Goal: Task Accomplishment & Management: Manage account settings

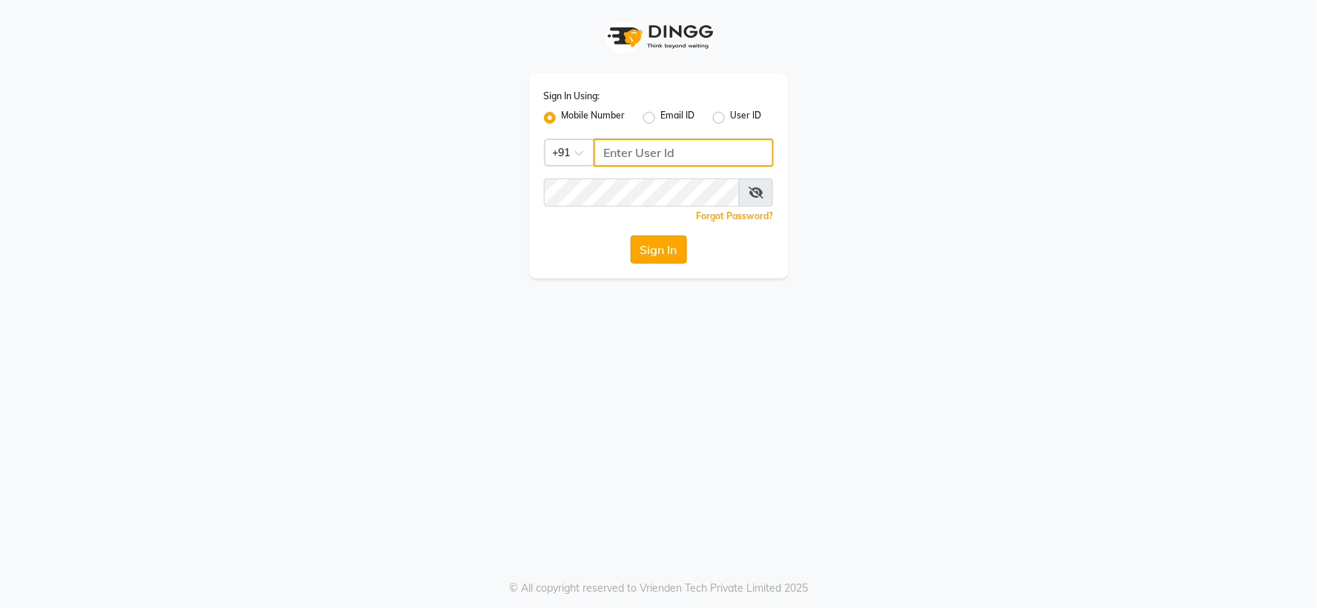
type input "7768820777"
click at [648, 238] on button "Sign In" at bounding box center [659, 250] width 56 height 28
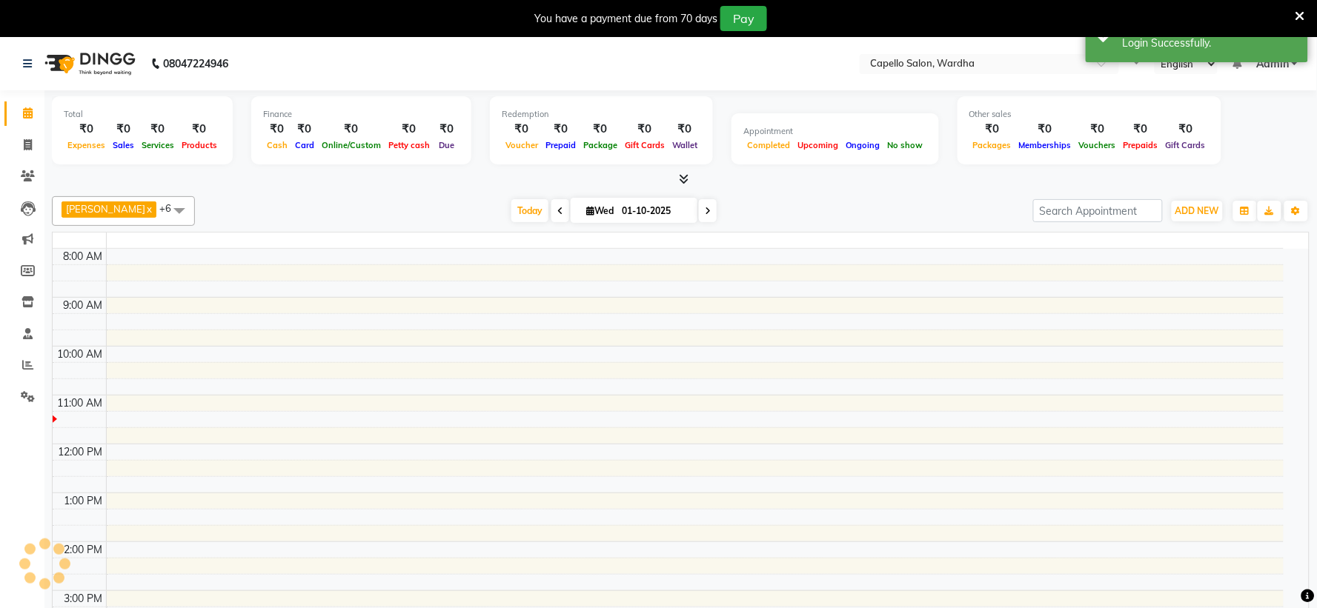
select select "en"
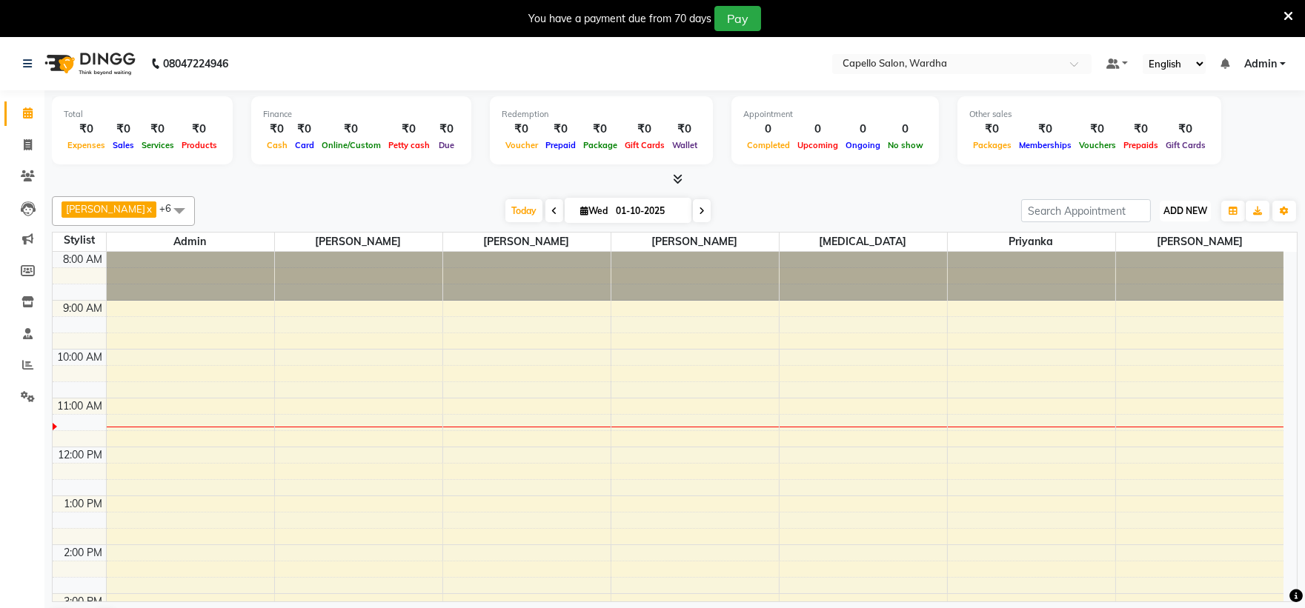
click at [1193, 211] on span "ADD NEW" at bounding box center [1185, 210] width 44 height 11
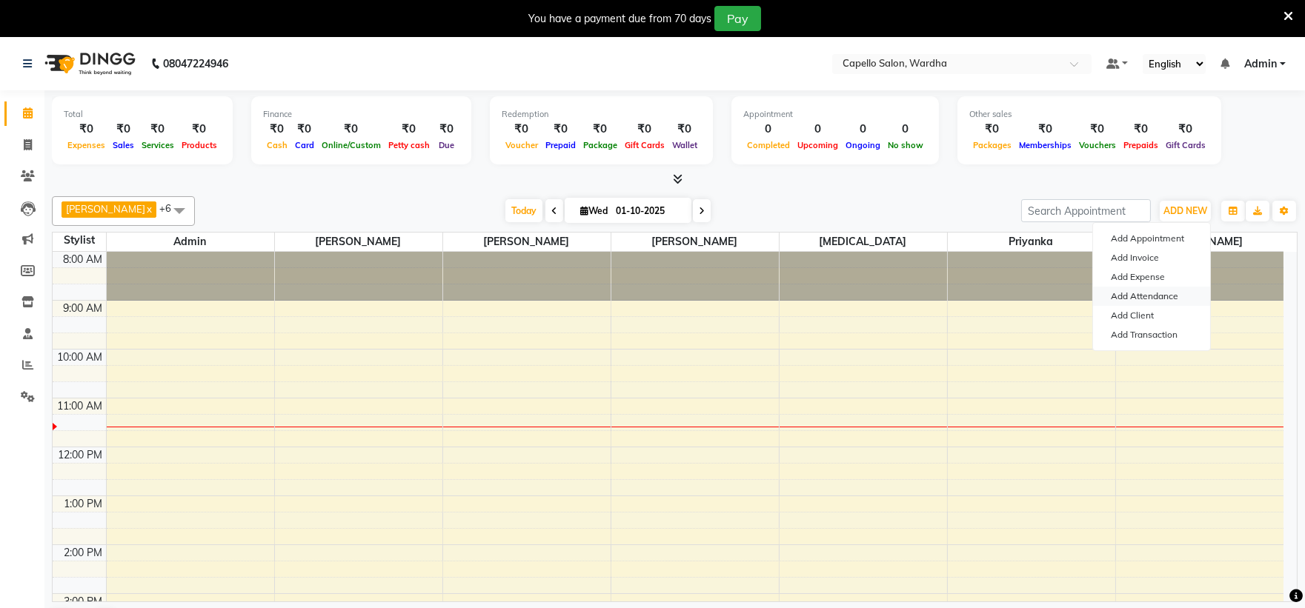
click at [1156, 298] on link "Add Attendance" at bounding box center [1151, 296] width 117 height 19
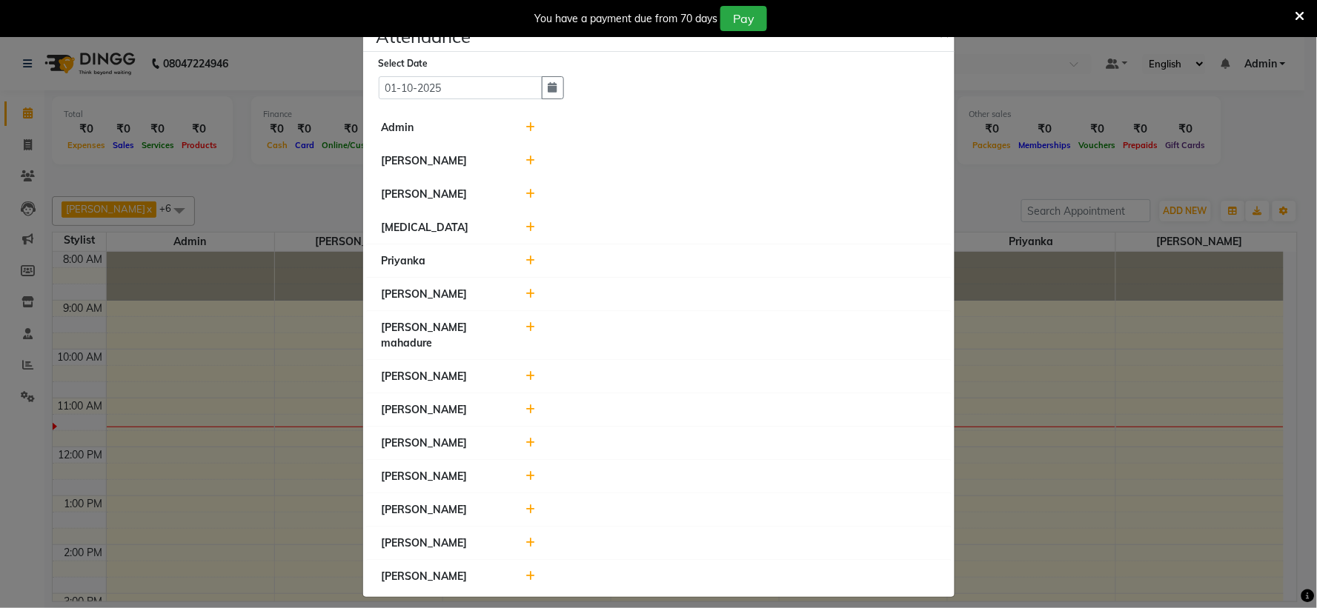
click at [529, 128] on icon at bounding box center [530, 127] width 10 height 10
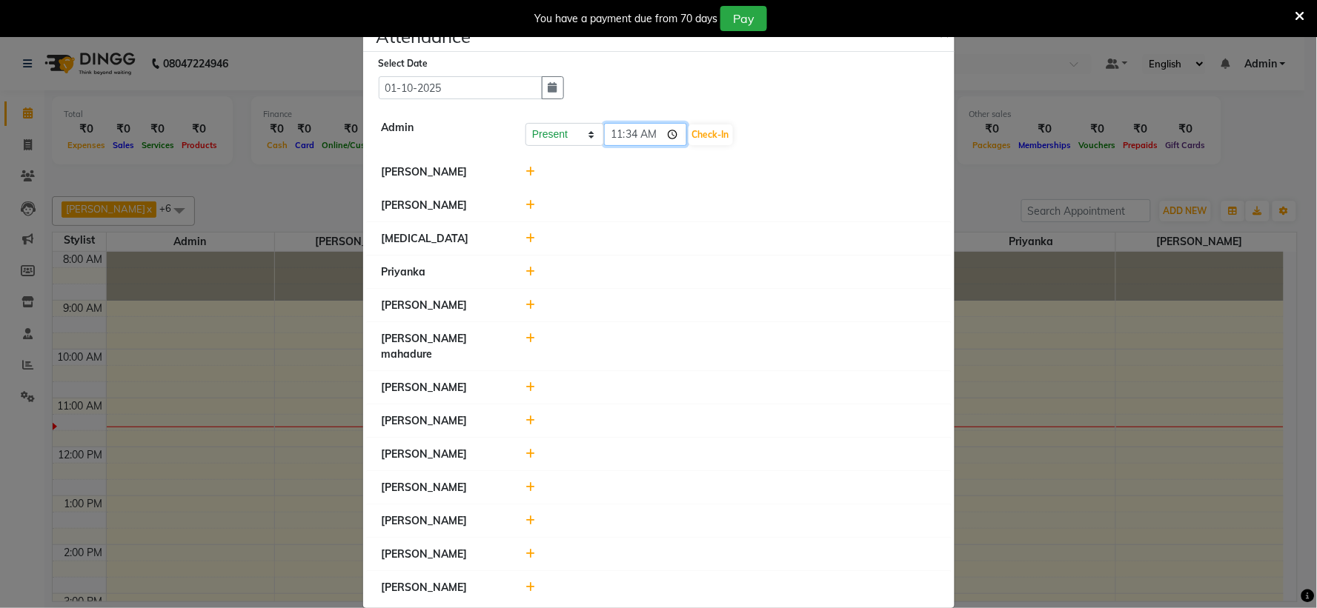
click at [609, 137] on input "11:34" at bounding box center [645, 134] width 83 height 23
type input "10:45"
click at [688, 139] on button "Check-In" at bounding box center [710, 134] width 44 height 21
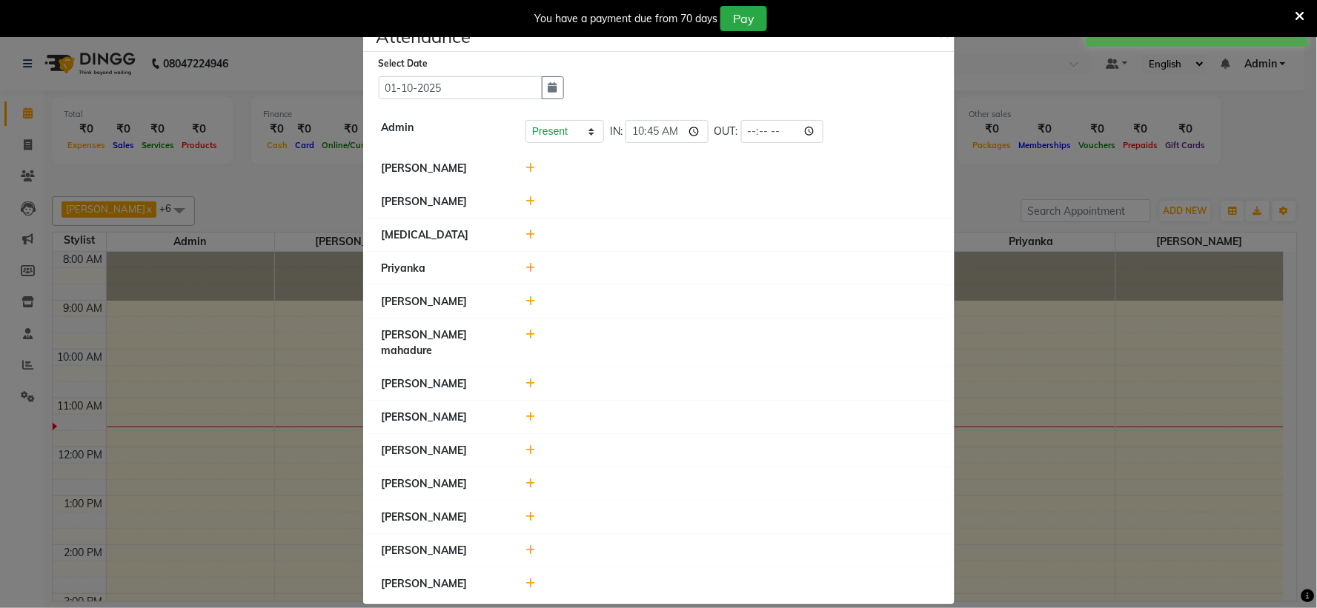
click at [527, 165] on icon at bounding box center [530, 168] width 10 height 10
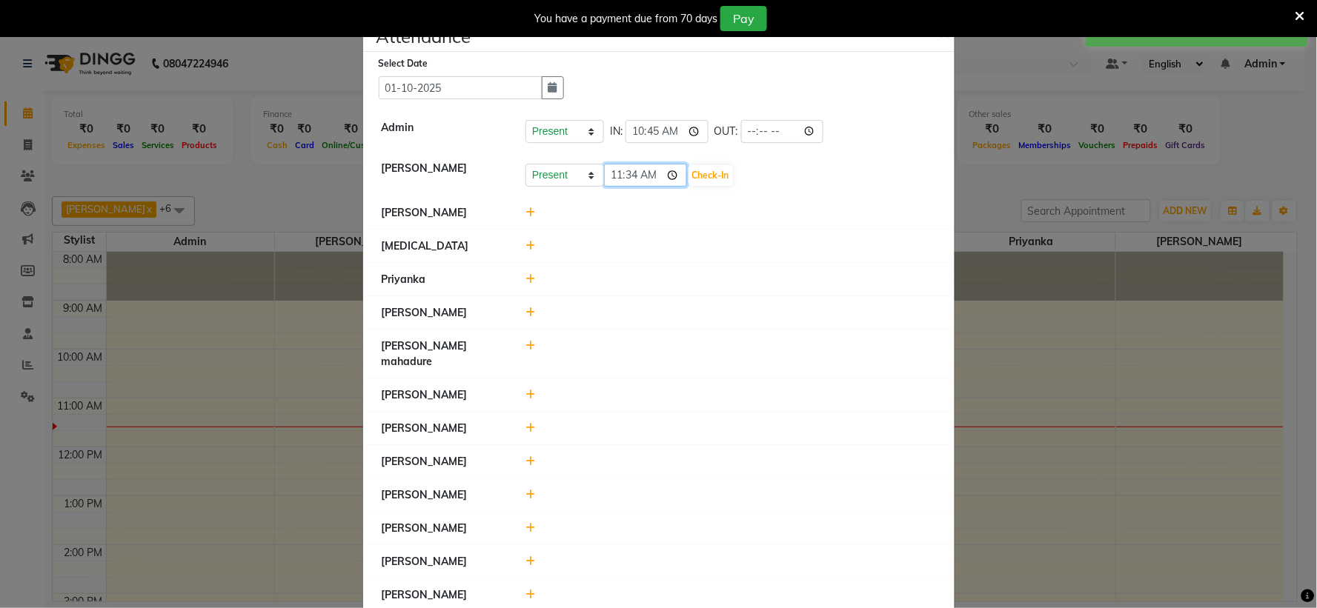
click at [617, 175] on input "11:34" at bounding box center [645, 175] width 83 height 23
type input "11:05"
click at [689, 173] on button "Check-In" at bounding box center [710, 175] width 44 height 21
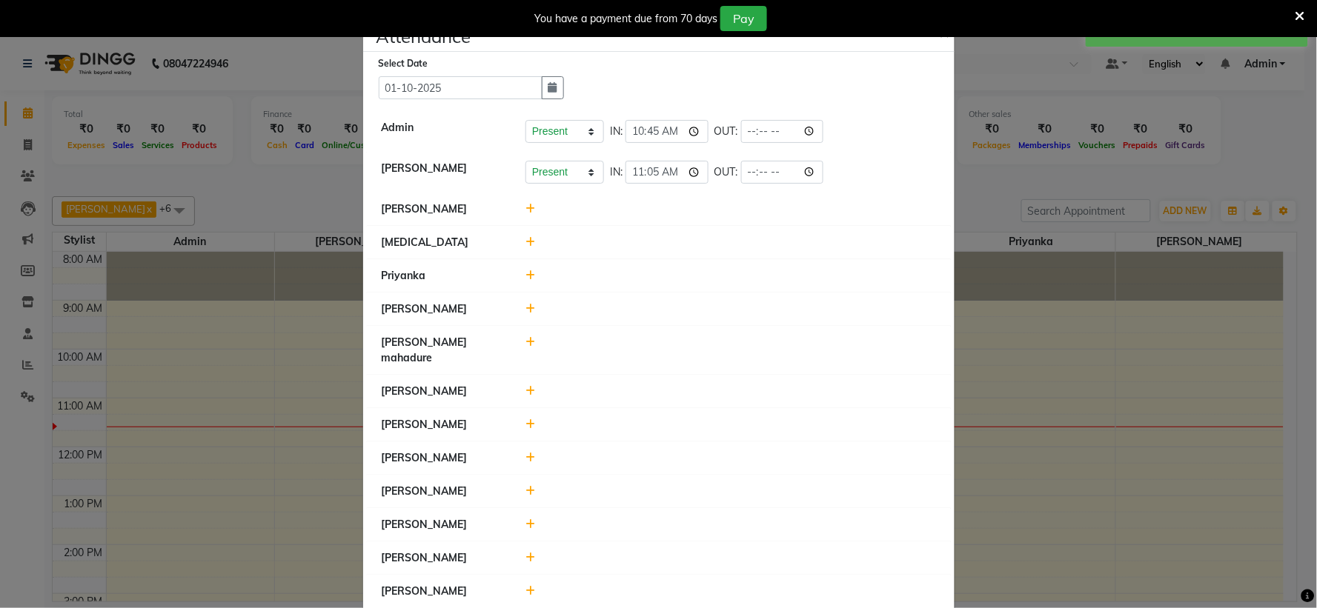
click at [525, 204] on span at bounding box center [530, 208] width 10 height 13
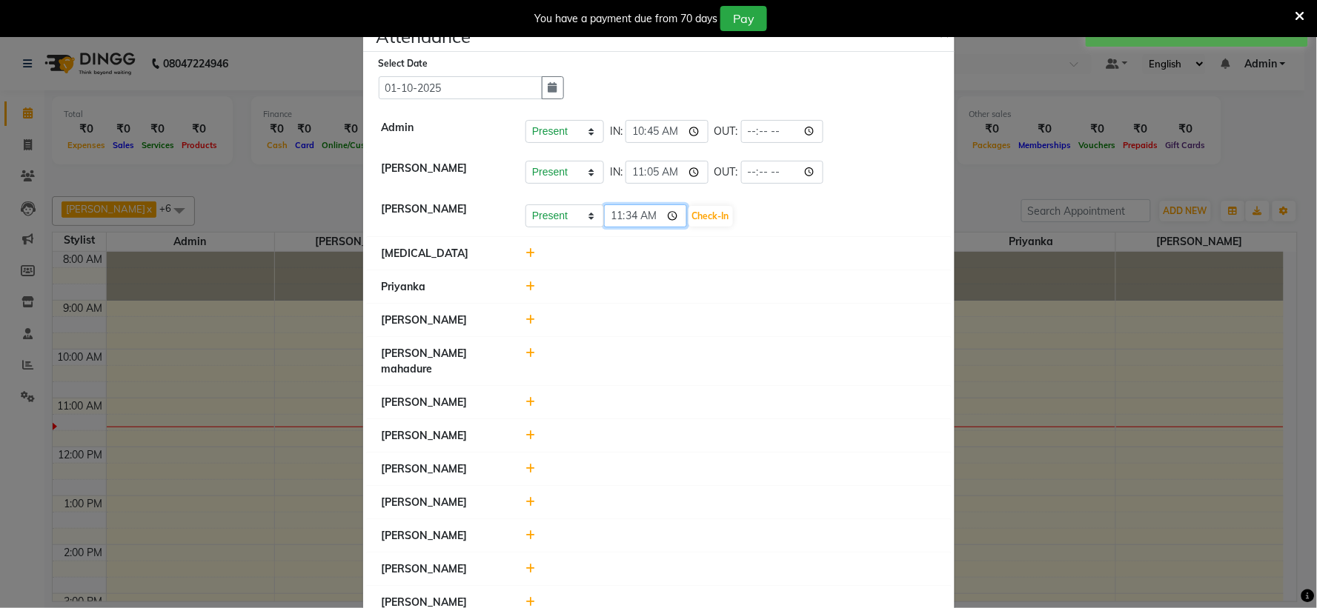
click at [616, 210] on input "11:34" at bounding box center [645, 216] width 83 height 23
type input "10:45"
click at [697, 207] on button "Check-In" at bounding box center [710, 216] width 44 height 21
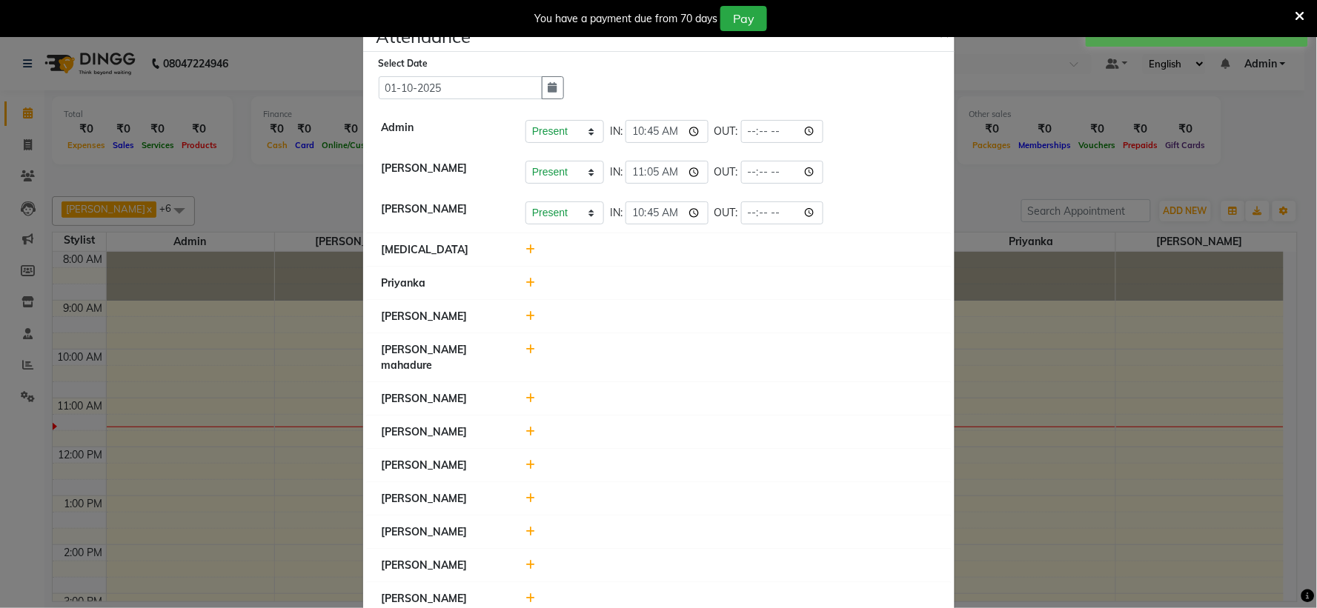
click at [519, 245] on div at bounding box center [730, 250] width 433 height 16
click at [530, 249] on div at bounding box center [730, 250] width 433 height 16
click at [515, 253] on div at bounding box center [730, 250] width 433 height 16
click at [526, 252] on icon at bounding box center [530, 250] width 10 height 10
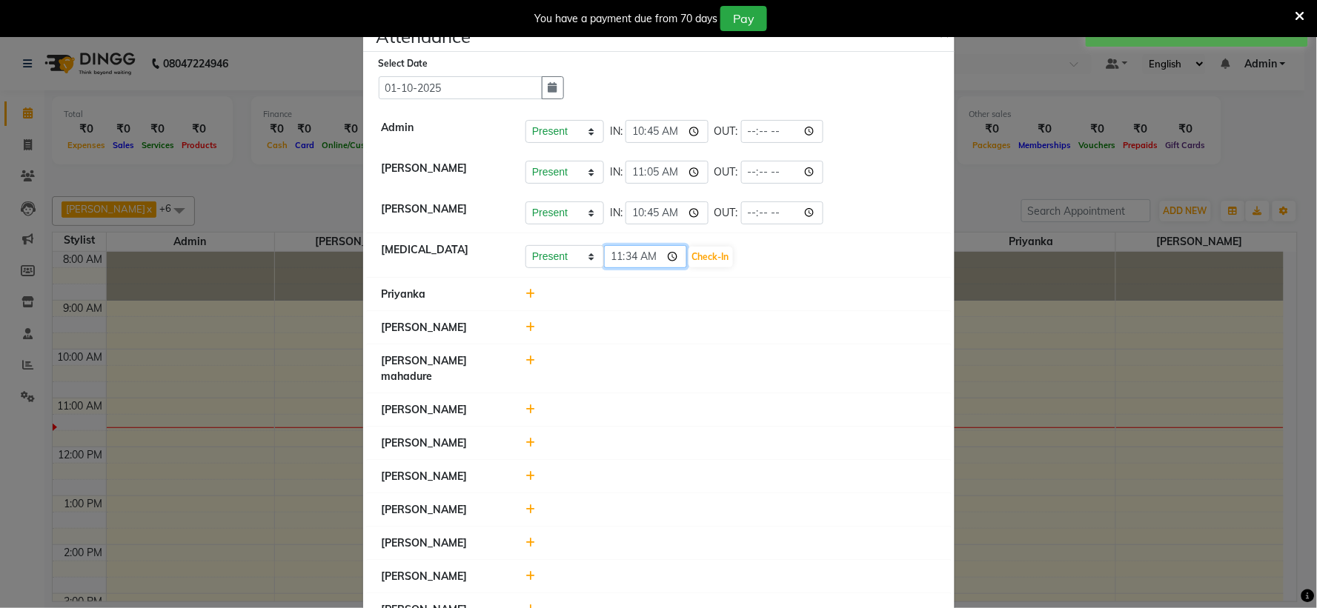
click at [617, 256] on input "11:34" at bounding box center [645, 256] width 83 height 23
type input "11:05"
click at [701, 258] on button "Check-In" at bounding box center [710, 257] width 44 height 21
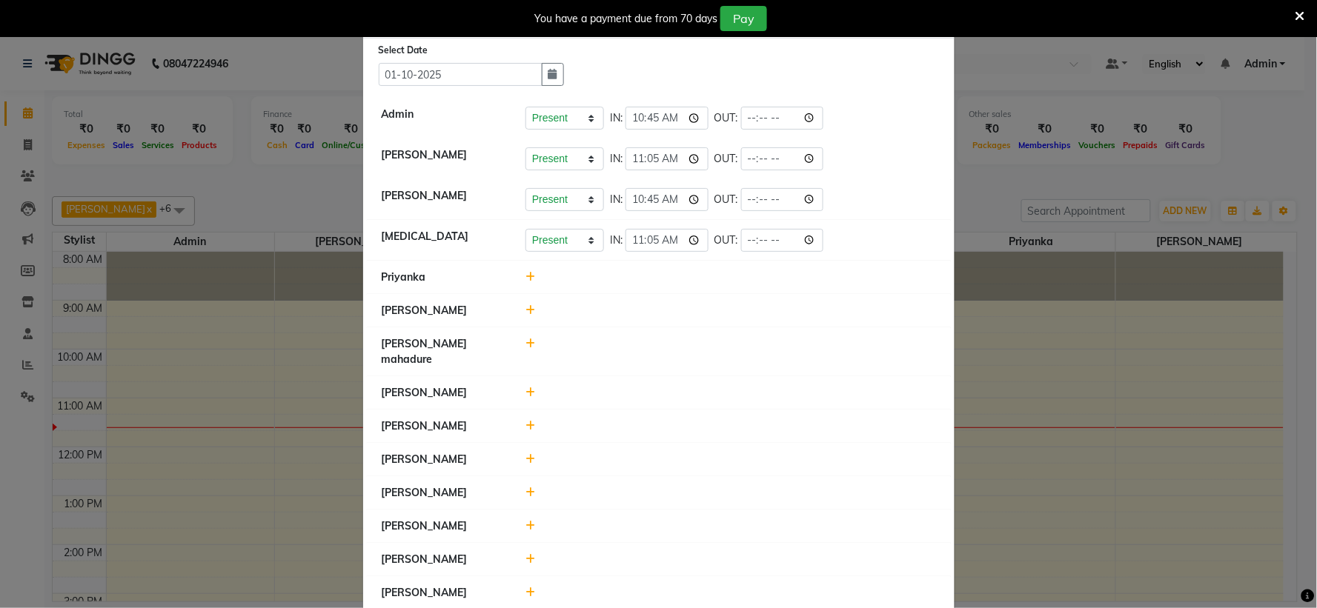
scroll to position [25, 0]
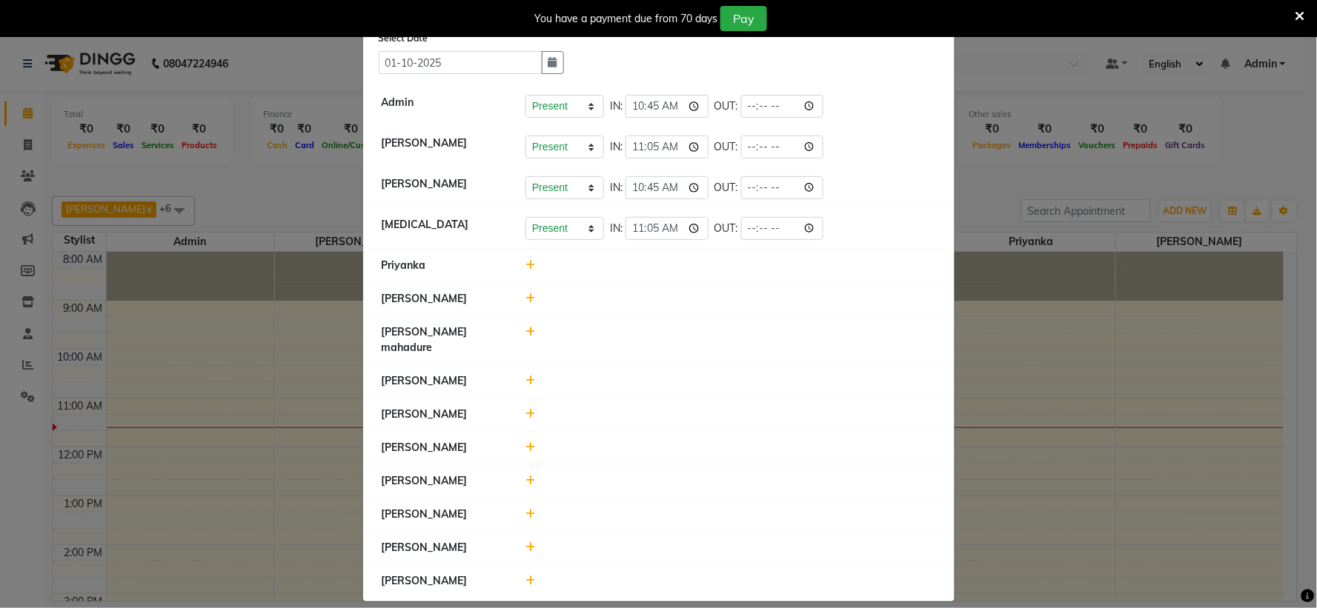
click at [525, 509] on icon at bounding box center [530, 514] width 10 height 10
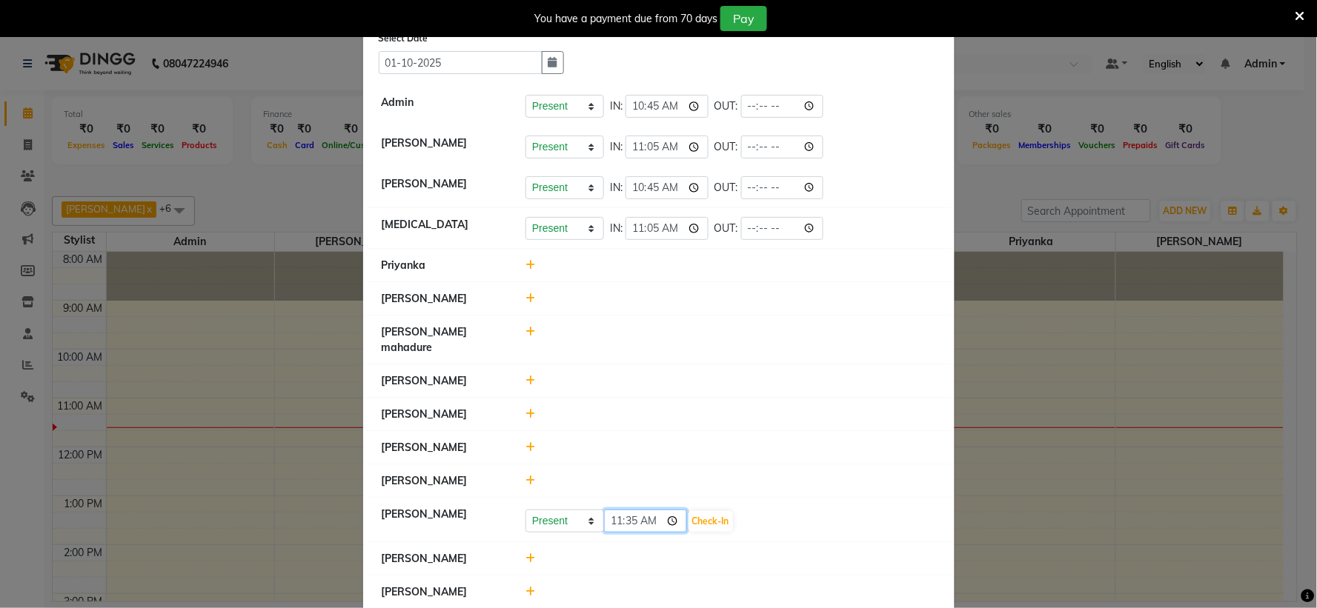
click at [617, 510] on input "11:35" at bounding box center [645, 521] width 83 height 23
type input "11:15"
click at [560, 510] on select "Present Absent Late Half Day Weekly Off" at bounding box center [564, 521] width 79 height 23
select select "L"
click at [525, 510] on select "Present Absent Late Half Day Weekly Off" at bounding box center [564, 521] width 79 height 23
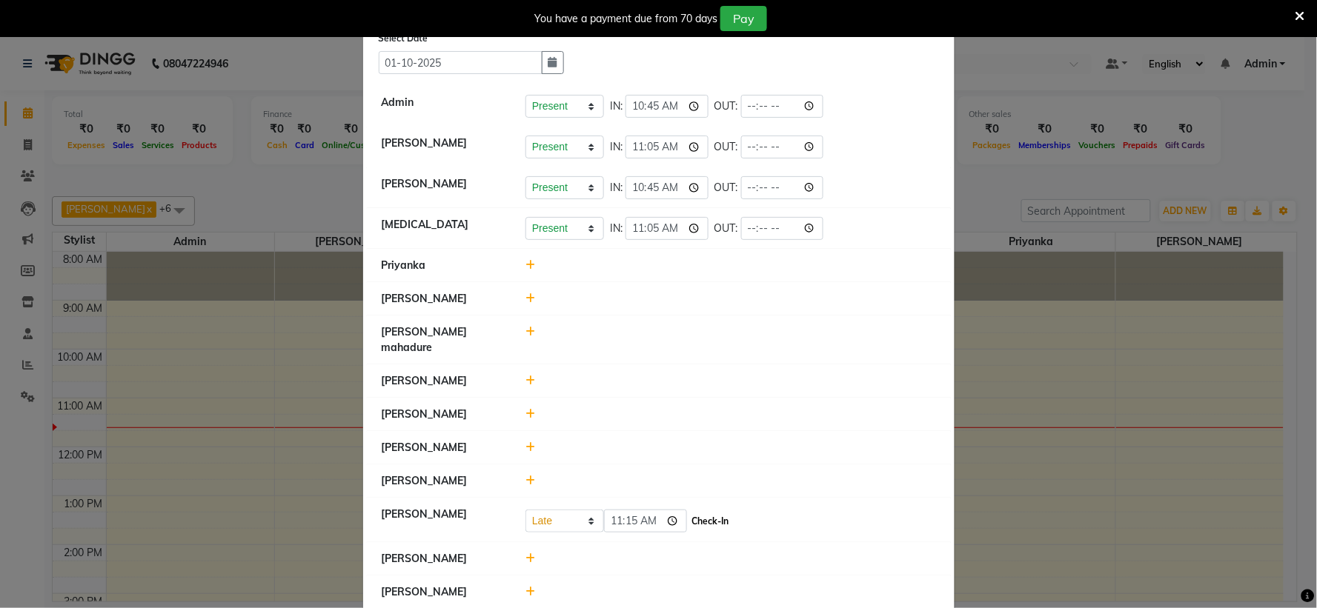
click at [688, 516] on button "Check-In" at bounding box center [710, 521] width 44 height 21
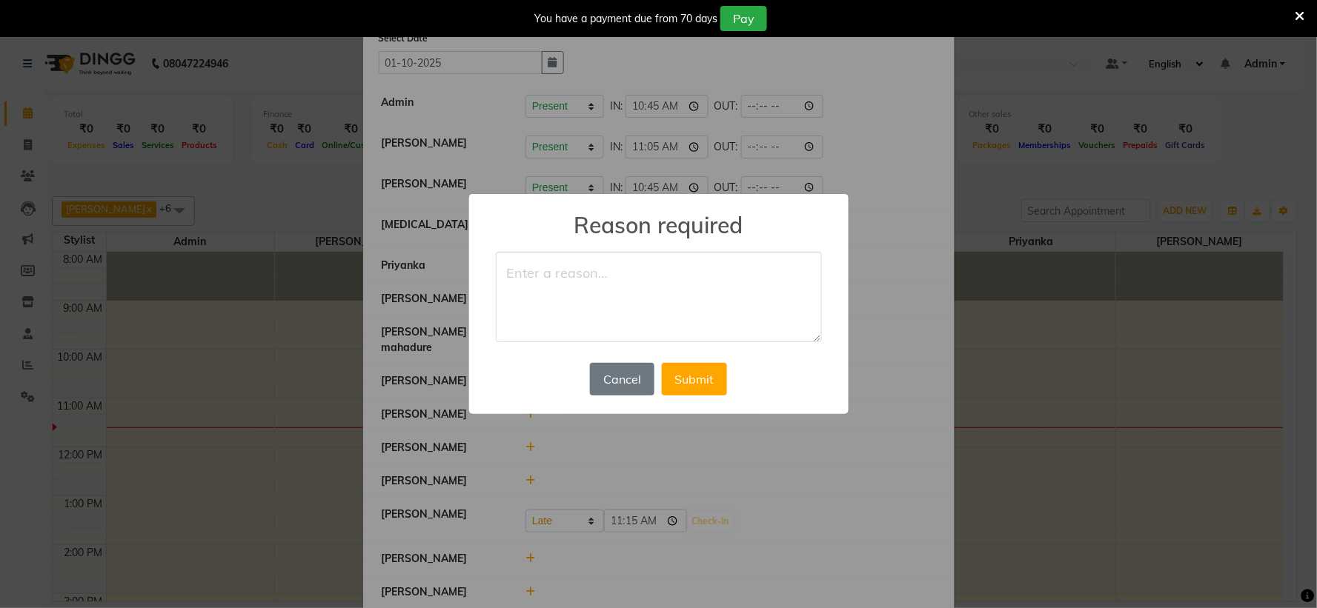
click at [605, 302] on textarea at bounding box center [659, 297] width 326 height 90
type textarea "late"
click at [699, 382] on button "Submit" at bounding box center [694, 379] width 65 height 33
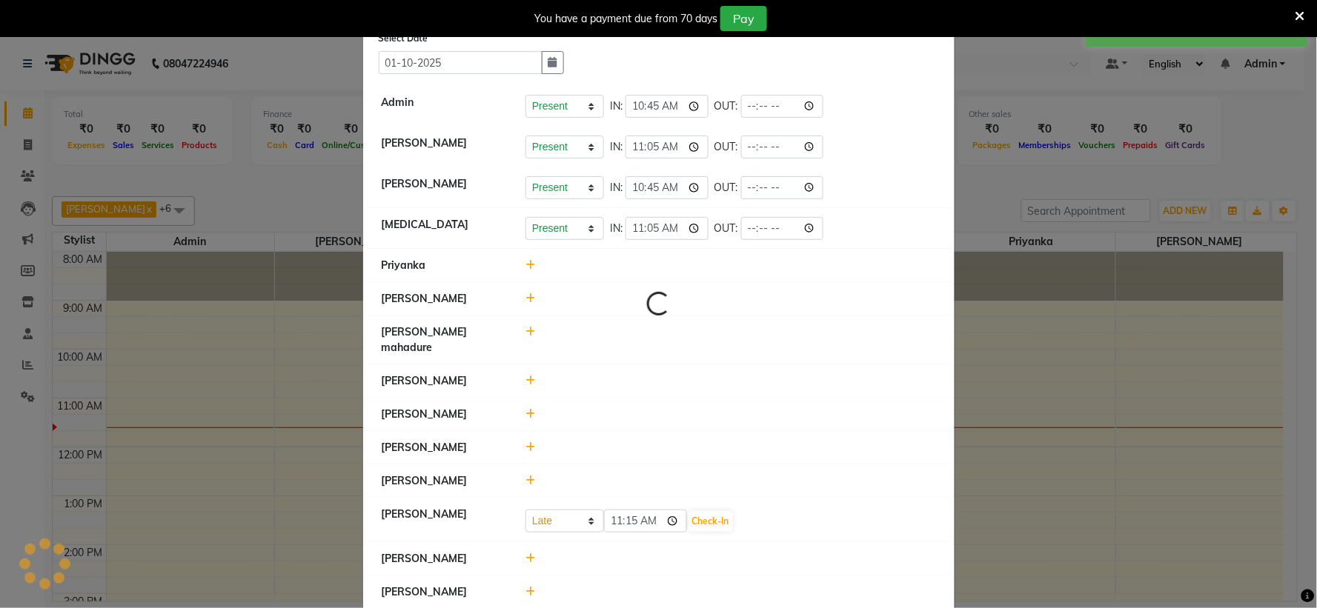
select select "L"
click at [628, 507] on input "time" at bounding box center [666, 518] width 83 height 23
type input "11:15"
click at [591, 431] on li "sameer anand" at bounding box center [659, 448] width 584 height 34
select select "L"
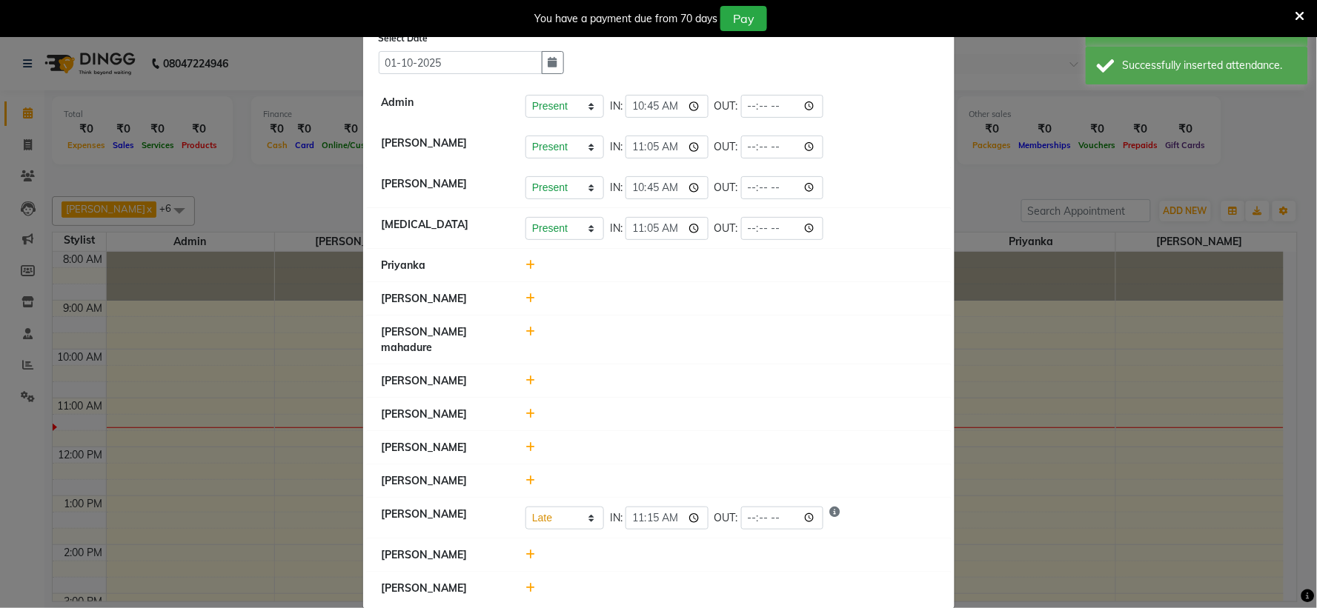
scroll to position [0, 0]
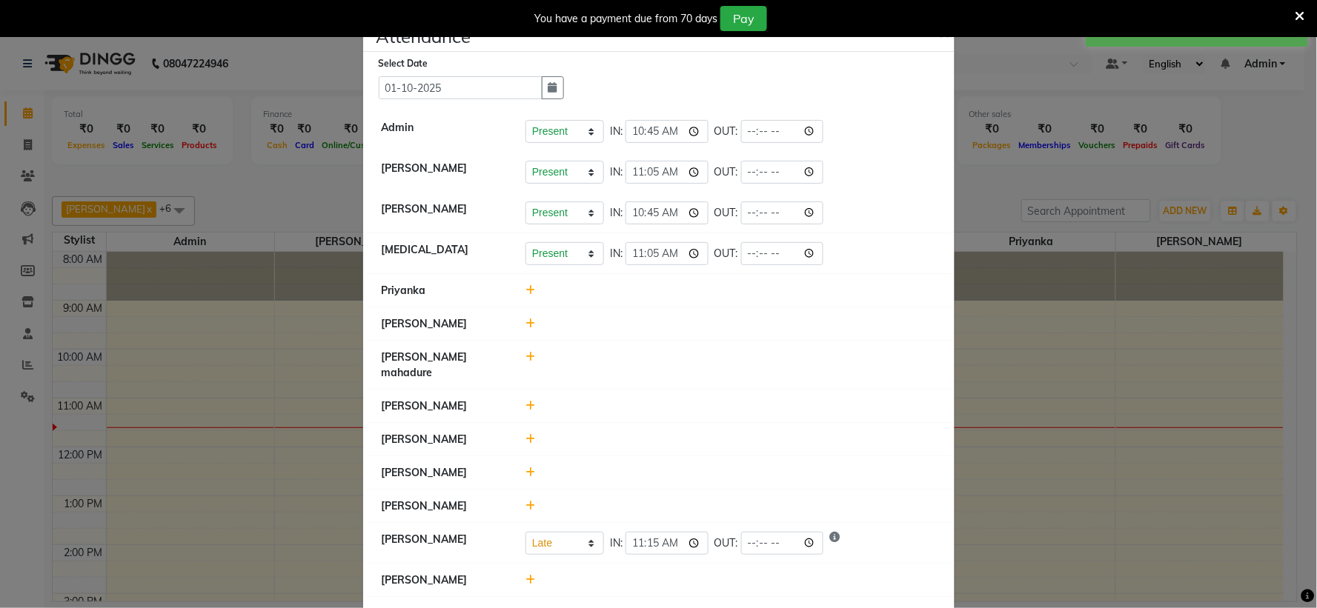
click at [516, 328] on div at bounding box center [730, 324] width 433 height 16
click at [525, 324] on icon at bounding box center [530, 324] width 10 height 10
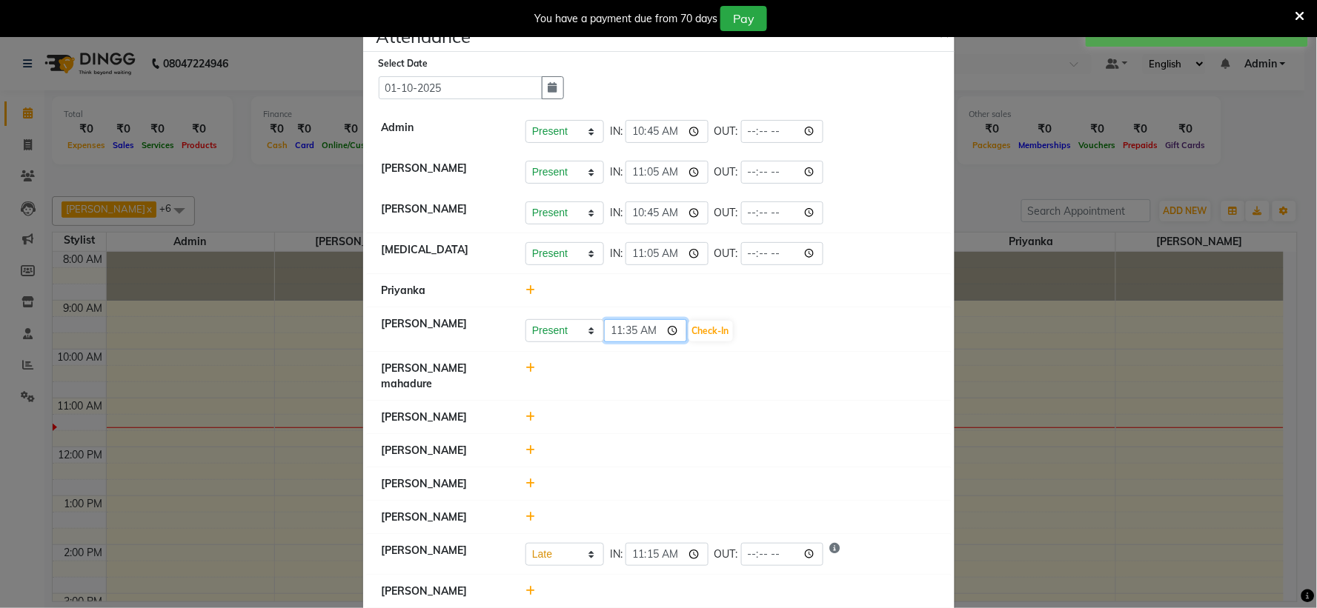
click at [617, 335] on input "11:35" at bounding box center [645, 330] width 83 height 23
type input "11:00"
click at [702, 328] on button "Check-In" at bounding box center [710, 331] width 44 height 21
select select "L"
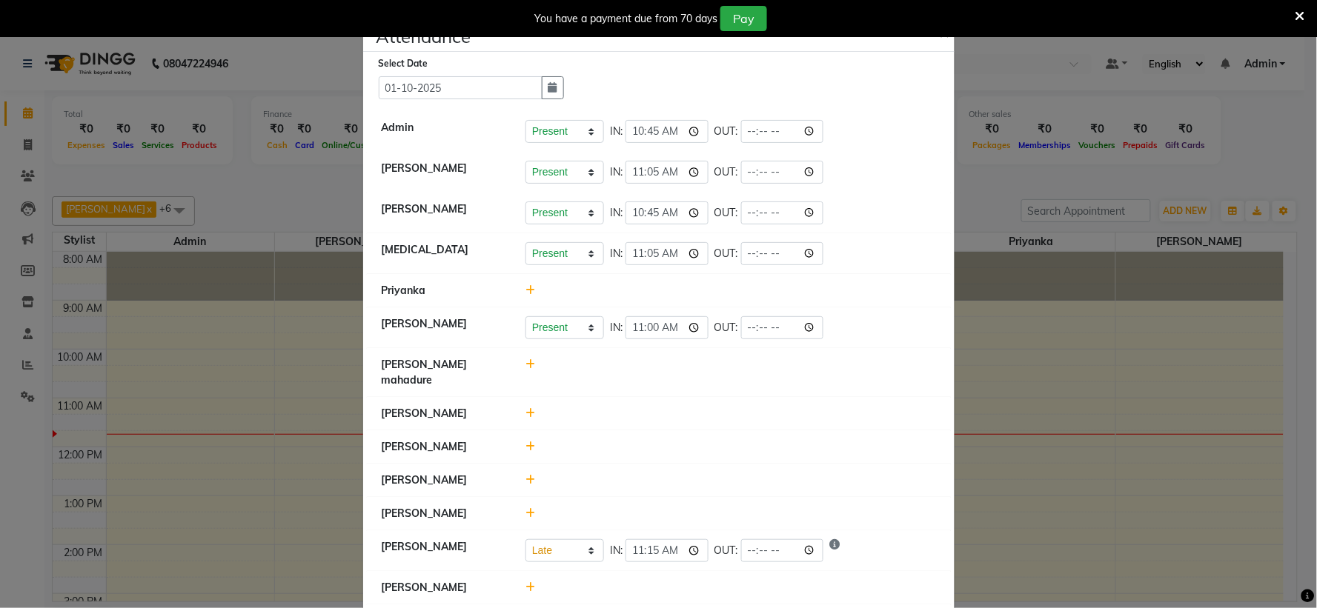
drag, startPoint x: 1304, startPoint y: 17, endPoint x: 1299, endPoint y: 9, distance: 9.7
click at [1304, 16] on icon at bounding box center [1300, 16] width 10 height 13
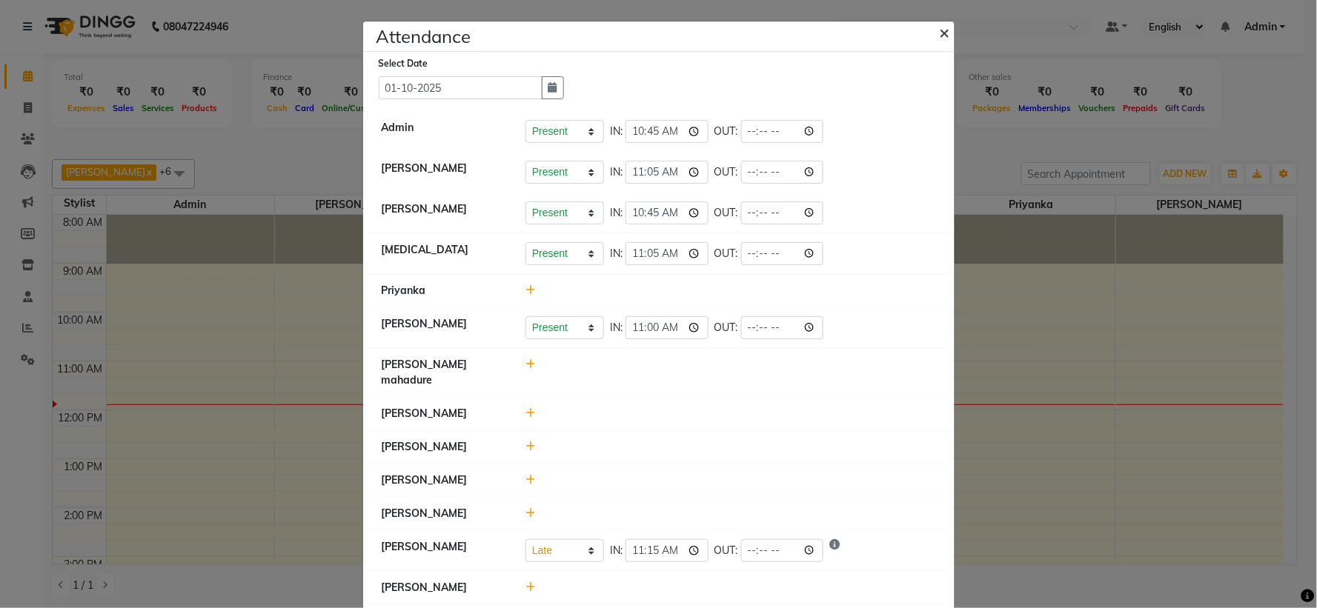
click at [943, 26] on span "×" at bounding box center [945, 32] width 10 height 22
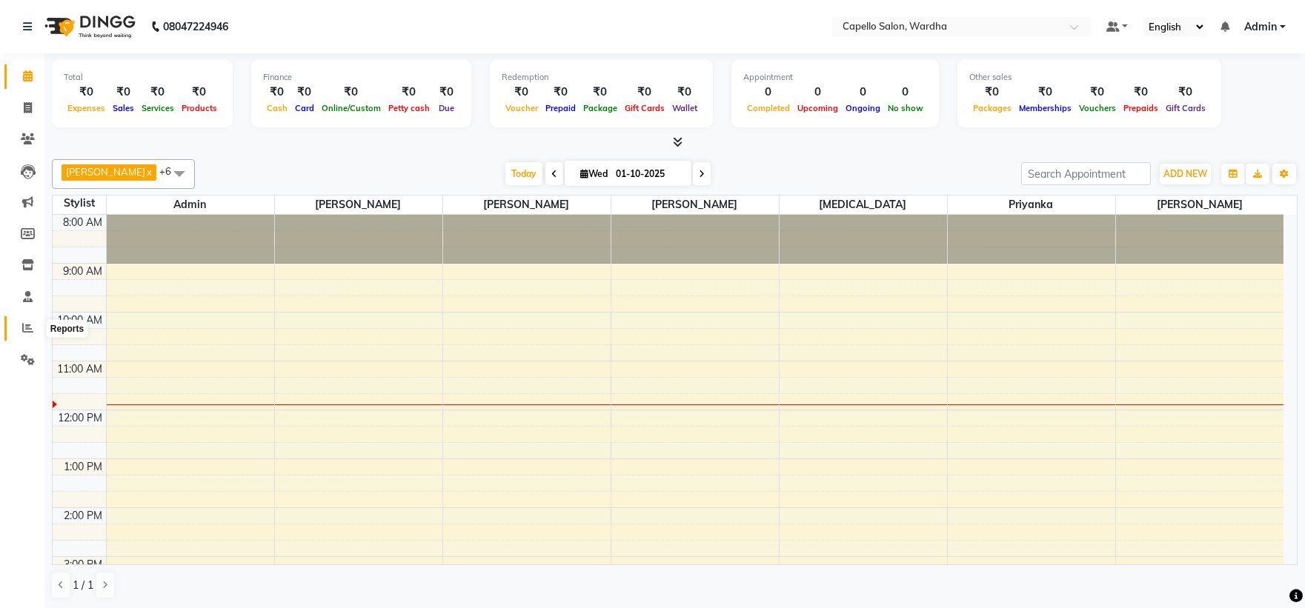
click at [25, 328] on icon at bounding box center [27, 327] width 11 height 11
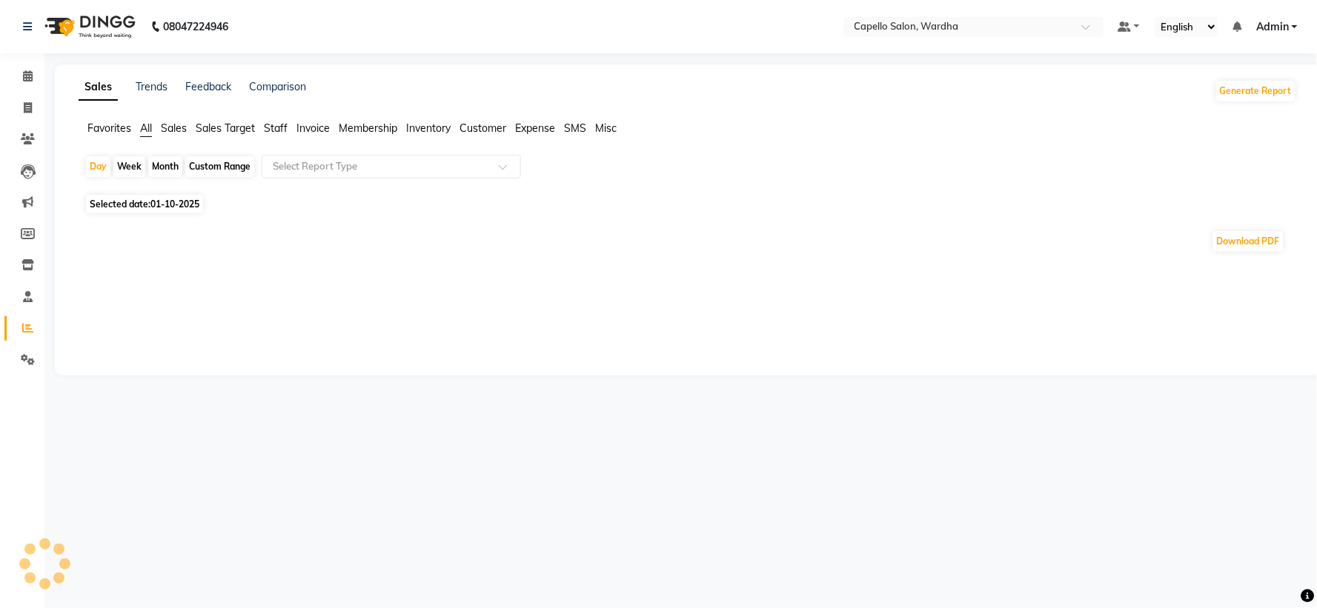
click at [278, 129] on span "Staff" at bounding box center [276, 128] width 24 height 13
click at [172, 164] on div "Month" at bounding box center [165, 166] width 34 height 21
select select "10"
select select "2025"
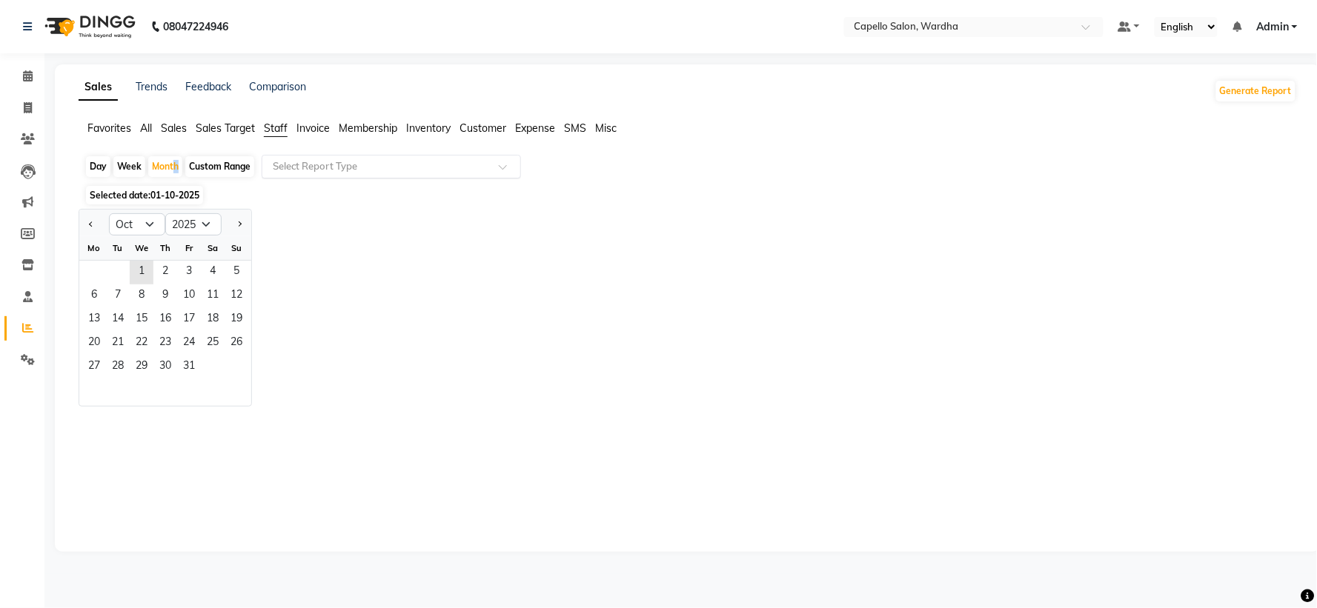
click at [345, 159] on input "text" at bounding box center [376, 166] width 213 height 15
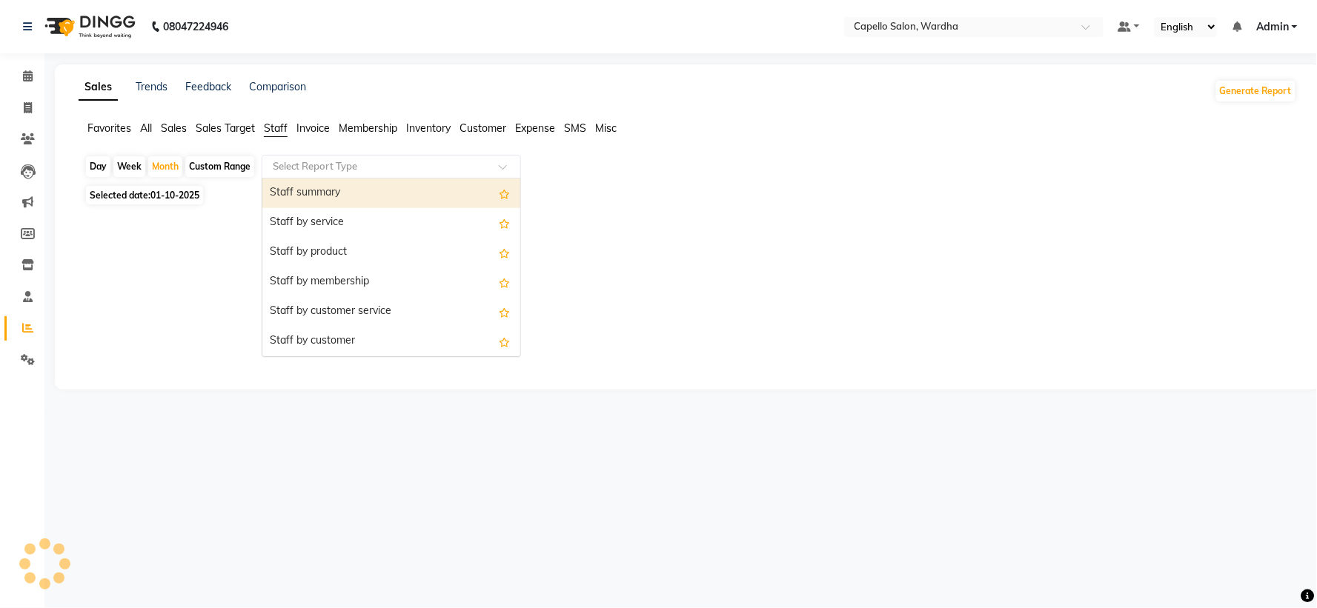
click at [345, 189] on div "Staff summary" at bounding box center [391, 194] width 258 height 30
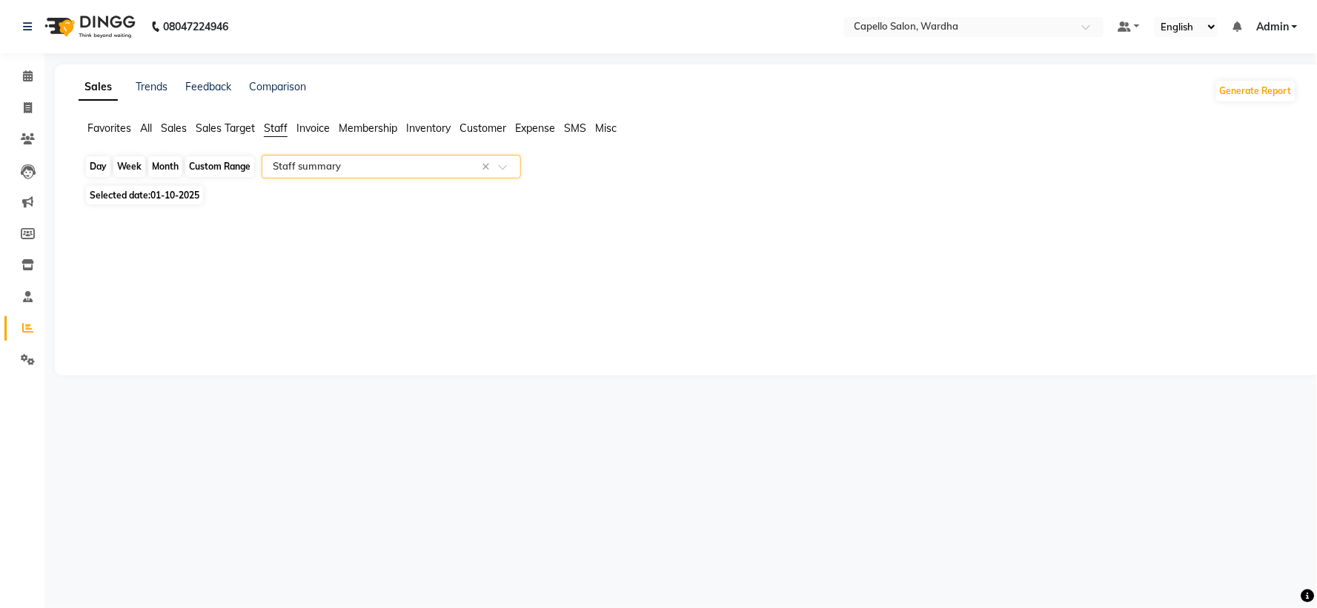
click at [169, 167] on div "Month" at bounding box center [165, 166] width 34 height 21
select select "10"
select select "2025"
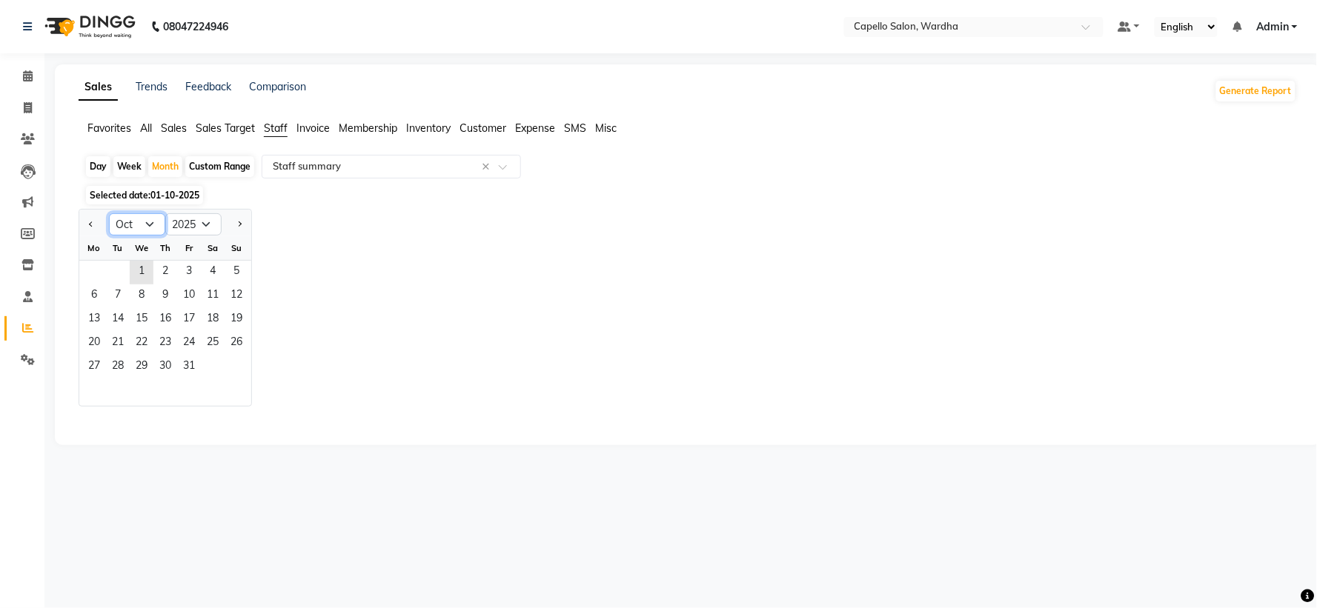
click at [123, 218] on select "Jan Feb Mar Apr May Jun Jul Aug Sep Oct Nov Dec" at bounding box center [137, 224] width 56 height 22
select select "9"
click at [109, 213] on select "Jan Feb Mar Apr May Jun Jul Aug Sep Oct Nov Dec" at bounding box center [137, 224] width 56 height 22
click at [102, 279] on span "1" at bounding box center [94, 273] width 24 height 24
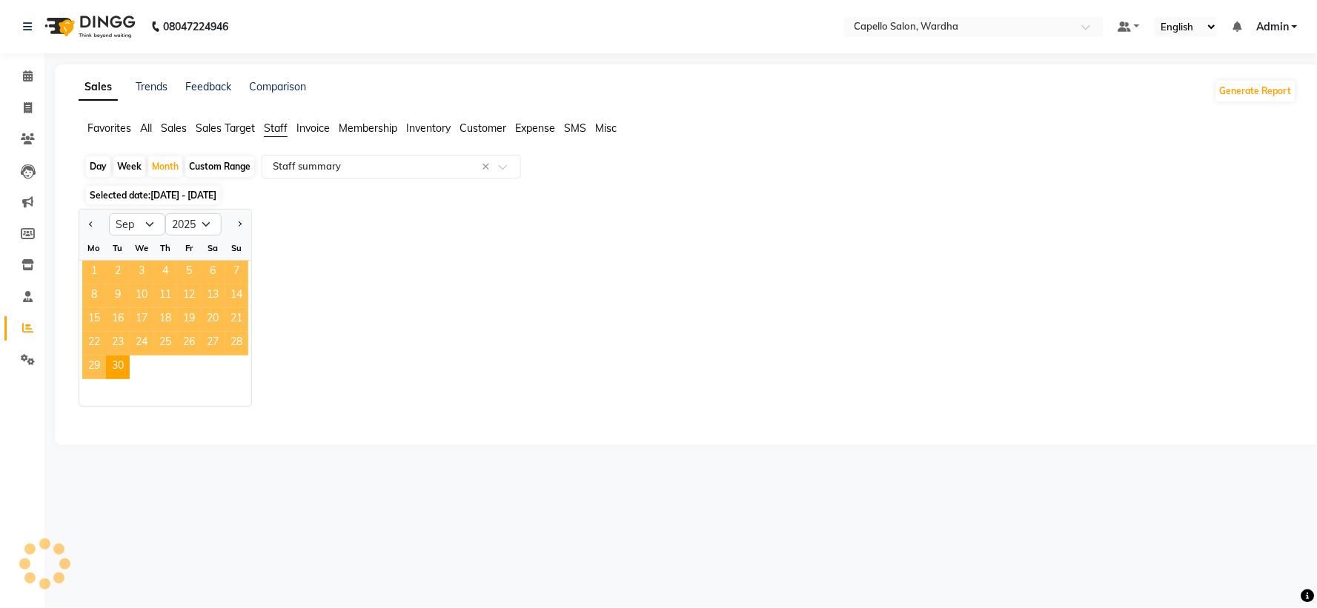
select select "full_report"
select select "csv"
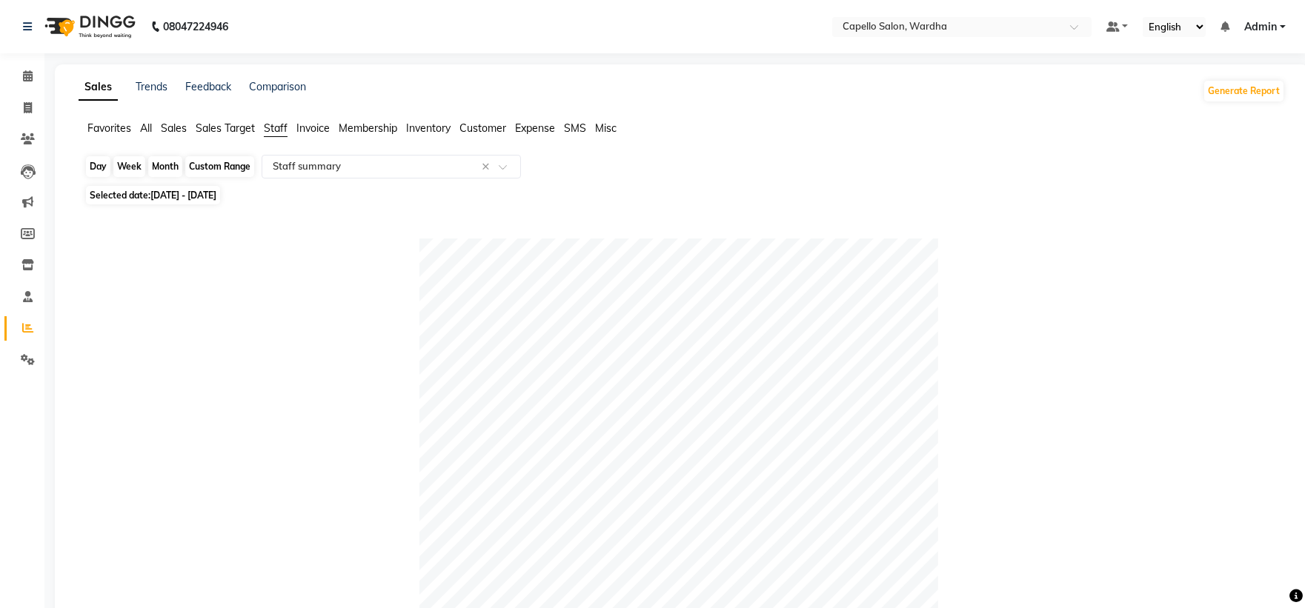
click at [170, 167] on div "Month" at bounding box center [165, 166] width 34 height 21
click at [167, 163] on div "Month" at bounding box center [165, 166] width 34 height 21
select select "9"
select select "2025"
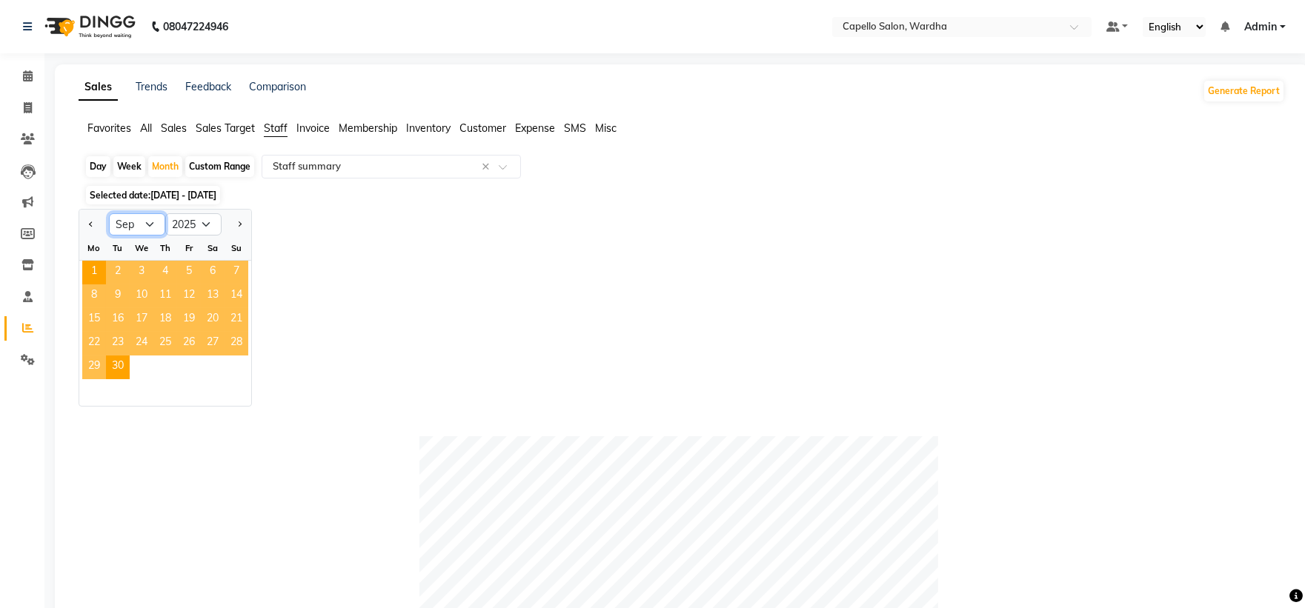
click at [130, 218] on select "Jan Feb Mar Apr May Jun Jul Aug Sep Oct Nov Dec" at bounding box center [137, 224] width 56 height 22
select select "8"
click at [109, 213] on select "Jan Feb Mar Apr May Jun Jul Aug Sep Oct Nov Dec" at bounding box center [137, 224] width 56 height 22
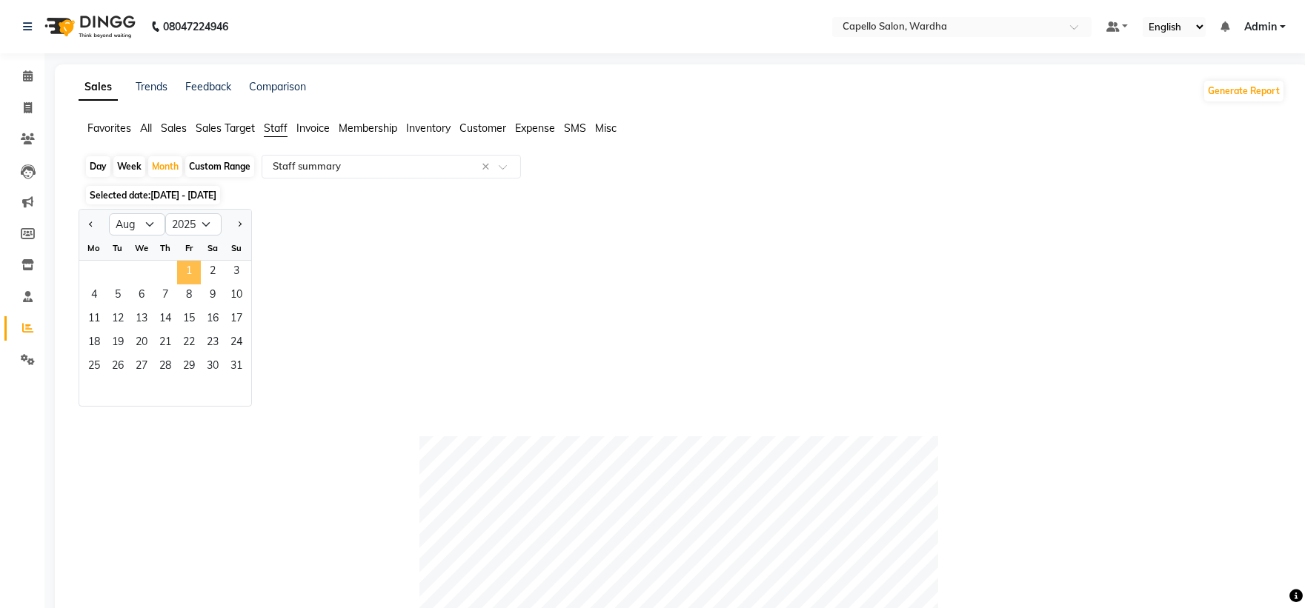
click at [189, 270] on span "1" at bounding box center [189, 273] width 24 height 24
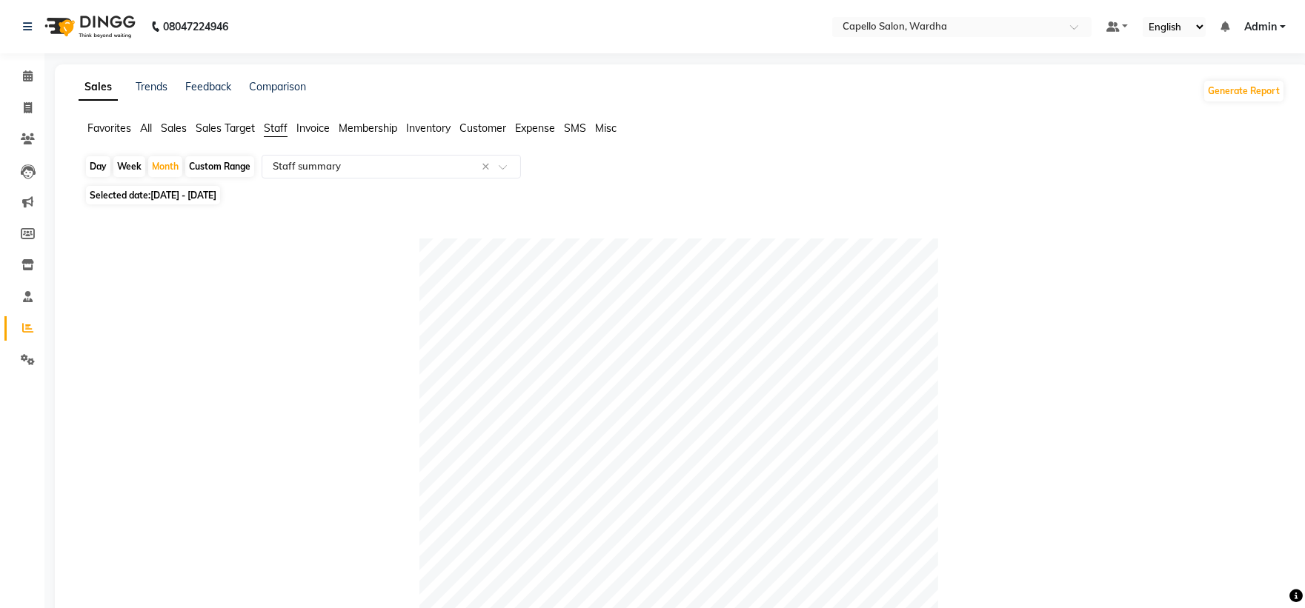
click at [171, 193] on span "01-08-2025 - 31-08-2025" at bounding box center [183, 195] width 66 height 11
select select "8"
select select "2025"
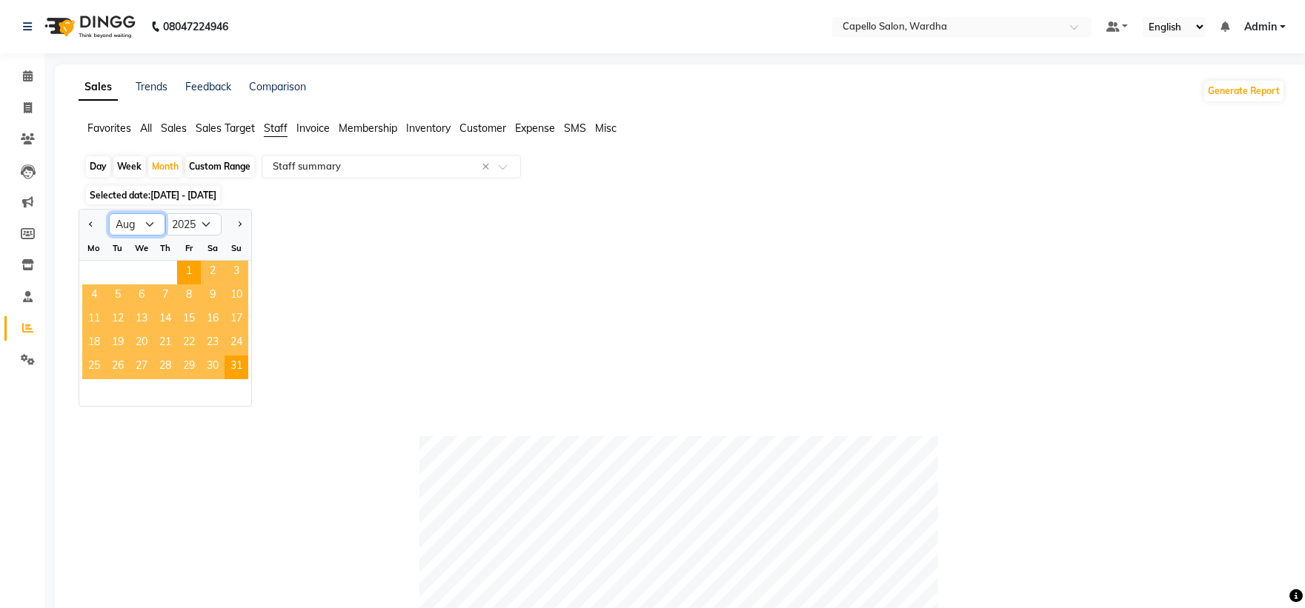
click at [139, 230] on select "Jan Feb Mar Apr May Jun Jul Aug Sep Oct Nov Dec" at bounding box center [137, 224] width 56 height 22
select select "7"
click at [109, 213] on select "Jan Feb Mar Apr May Jun Jul Aug Sep Oct Nov Dec" at bounding box center [137, 224] width 56 height 22
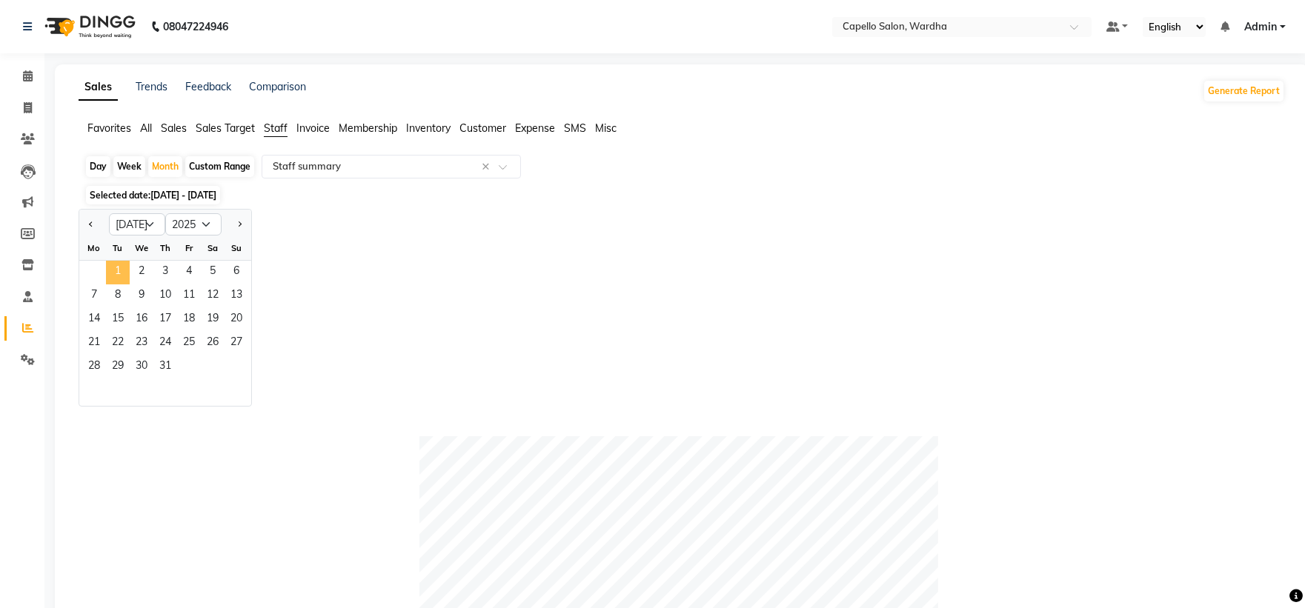
click at [119, 265] on span "1" at bounding box center [118, 273] width 24 height 24
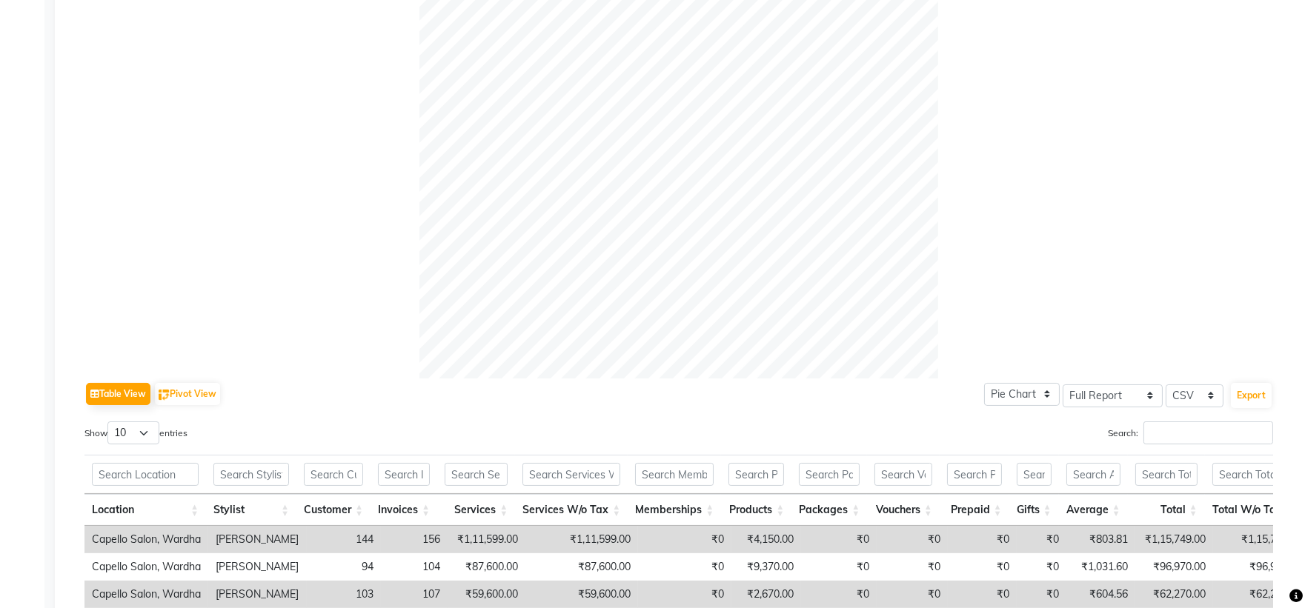
scroll to position [49, 0]
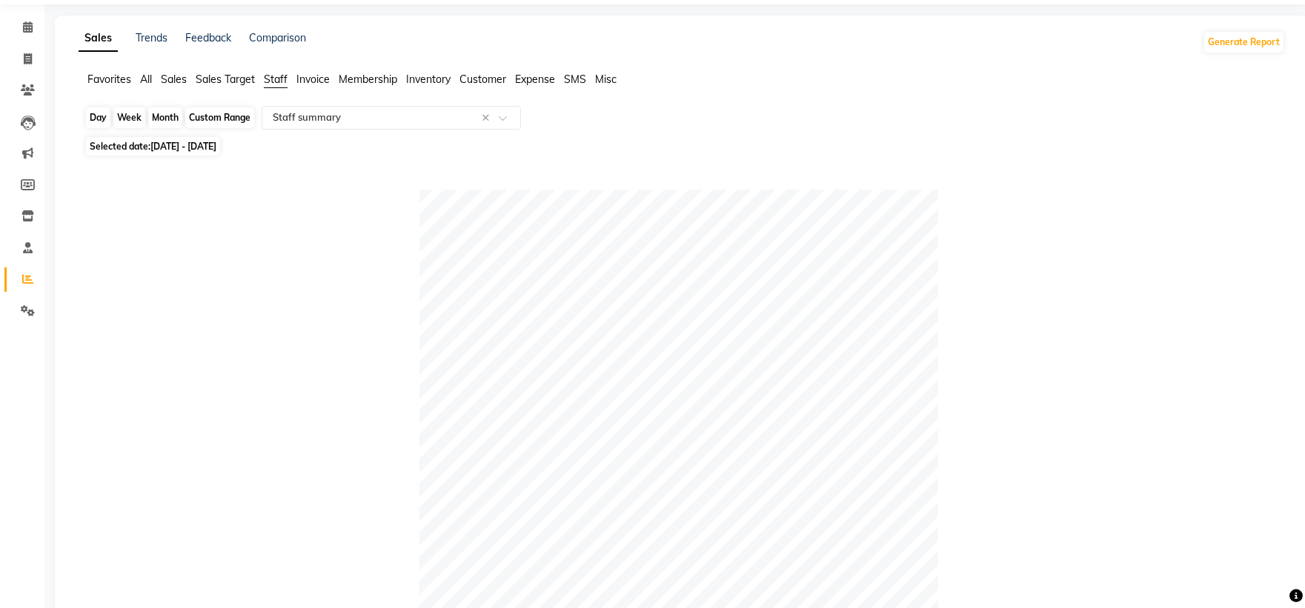
click at [165, 117] on div "Month" at bounding box center [165, 117] width 34 height 21
select select "7"
select select "2025"
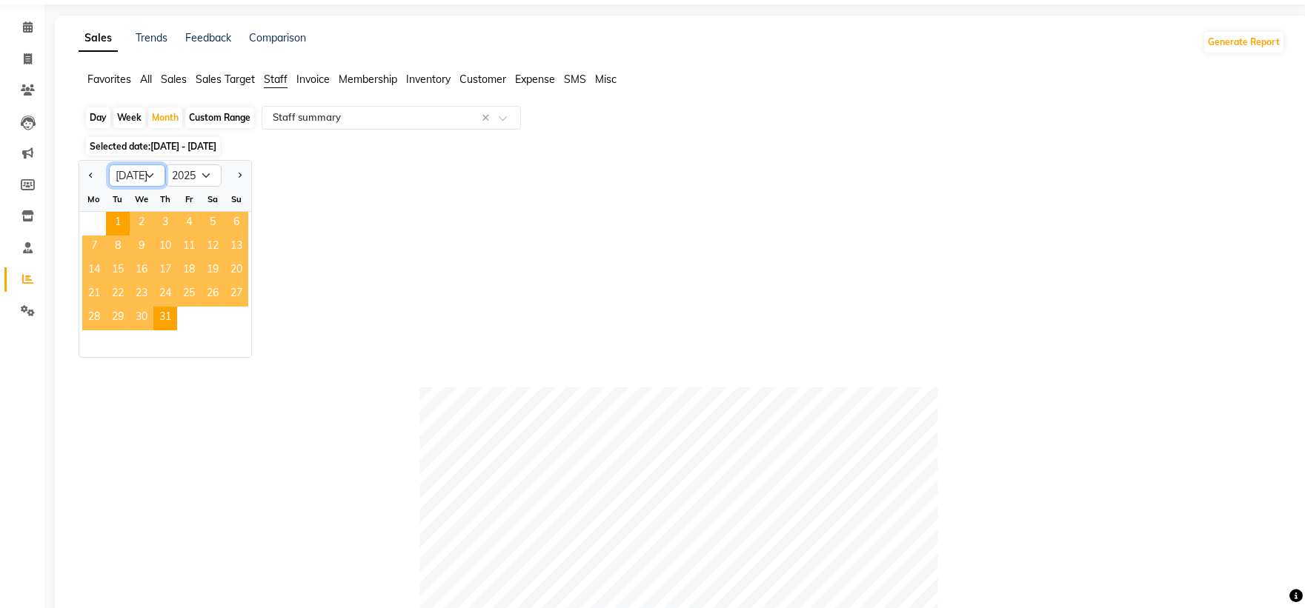
click at [138, 173] on select "Jan Feb Mar Apr May Jun Jul Aug Sep Oct Nov Dec" at bounding box center [137, 176] width 56 height 22
select select "6"
click at [109, 165] on select "Jan Feb Mar Apr May Jun Jul Aug Sep Oct Nov Dec" at bounding box center [137, 176] width 56 height 22
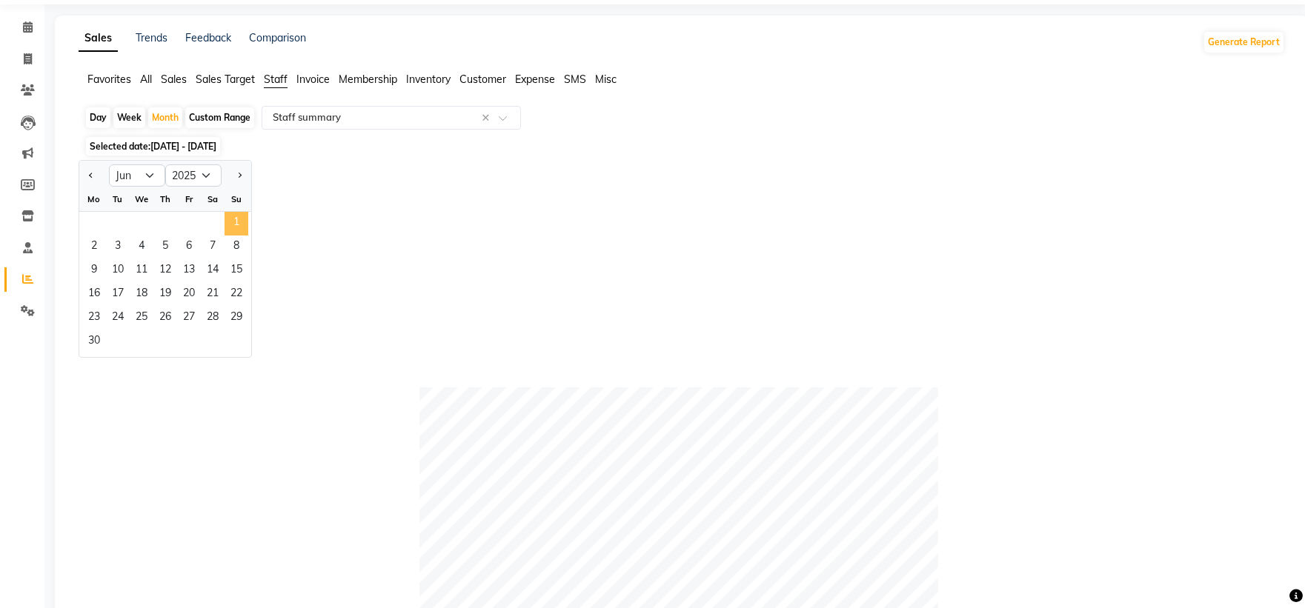
click at [231, 225] on span "1" at bounding box center [237, 224] width 24 height 24
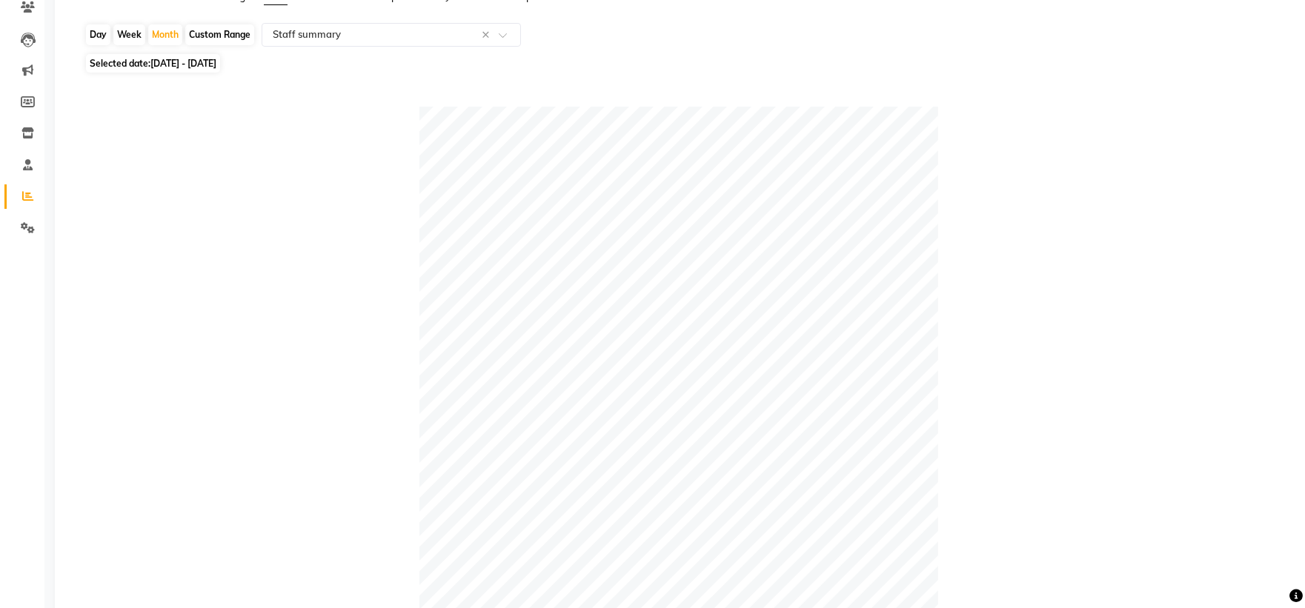
scroll to position [131, 0]
click at [156, 60] on span "01-06-2025 - 30-06-2025" at bounding box center [183, 64] width 66 height 11
select select "6"
select select "2025"
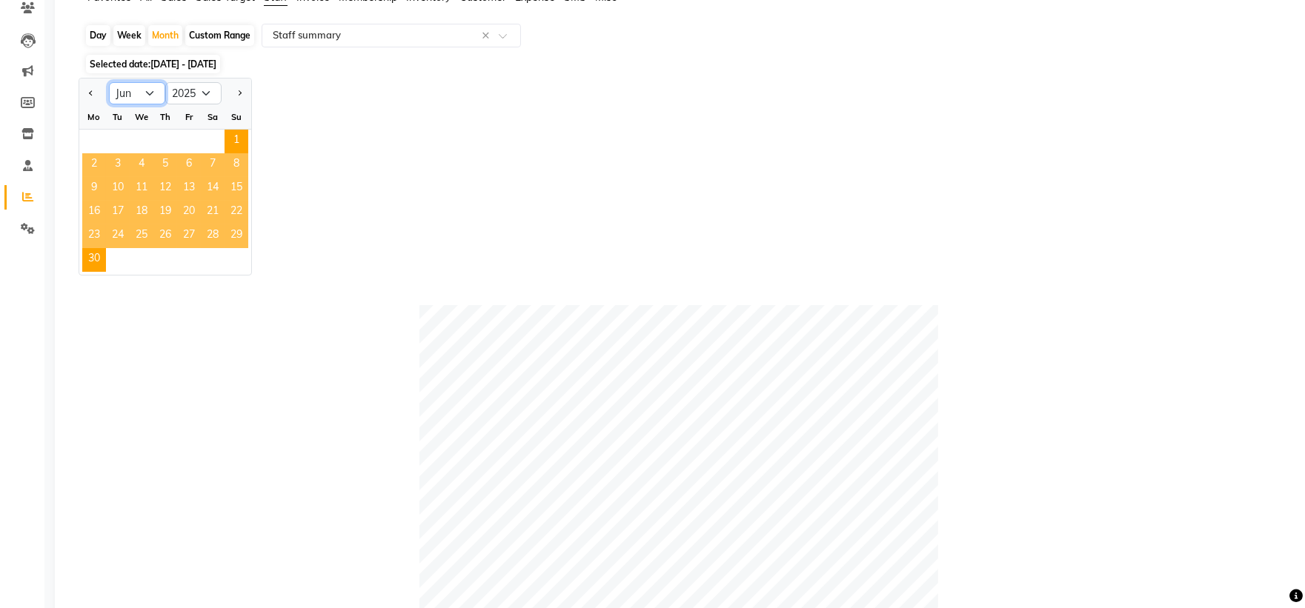
click at [145, 102] on select "Jan Feb Mar Apr May Jun Jul Aug Sep Oct Nov Dec" at bounding box center [137, 93] width 56 height 22
select select "5"
click at [109, 82] on select "Jan Feb Mar Apr May Jun Jul Aug Sep Oct Nov Dec" at bounding box center [137, 93] width 56 height 22
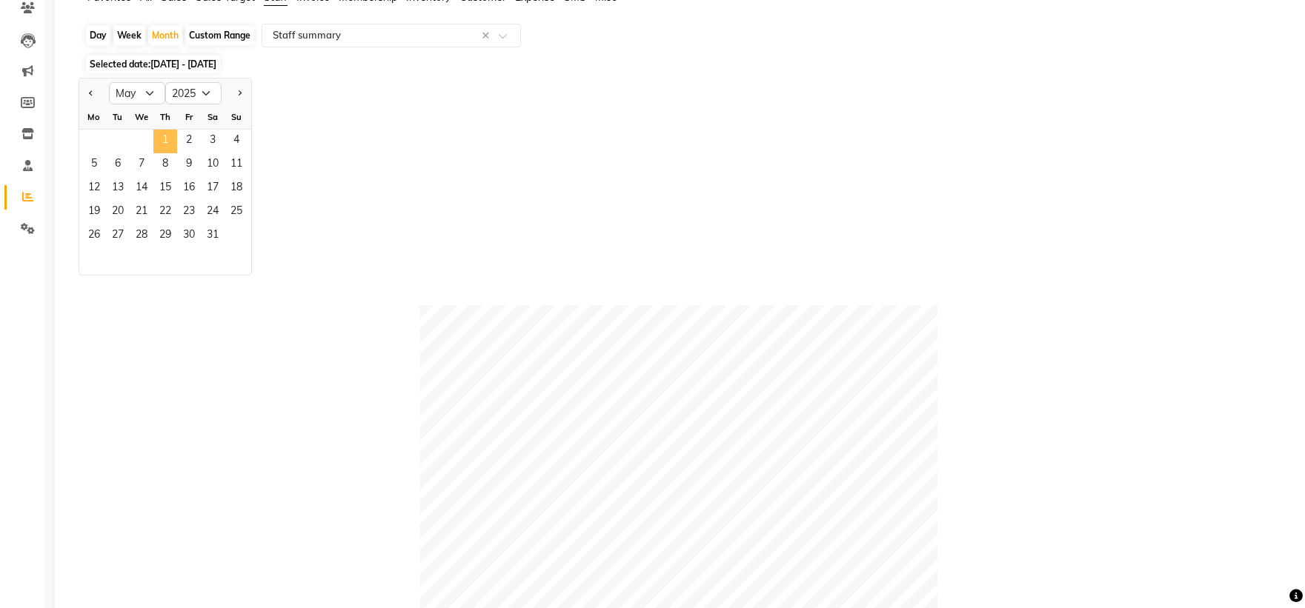
click at [167, 133] on span "1" at bounding box center [165, 142] width 24 height 24
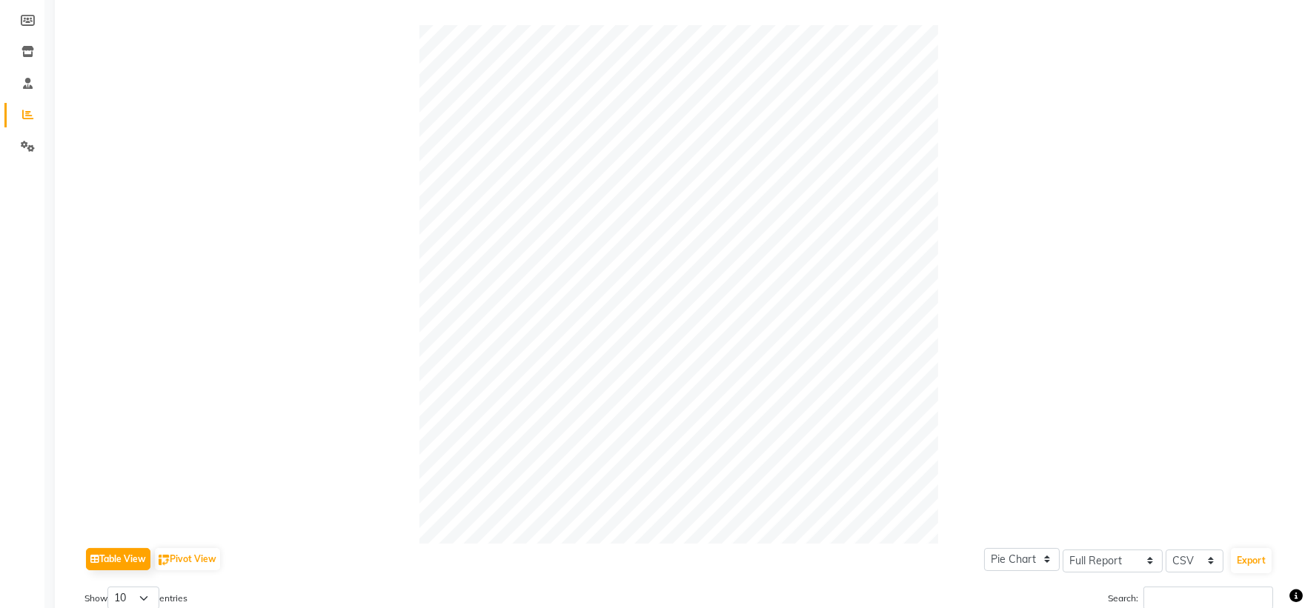
scroll to position [0, 0]
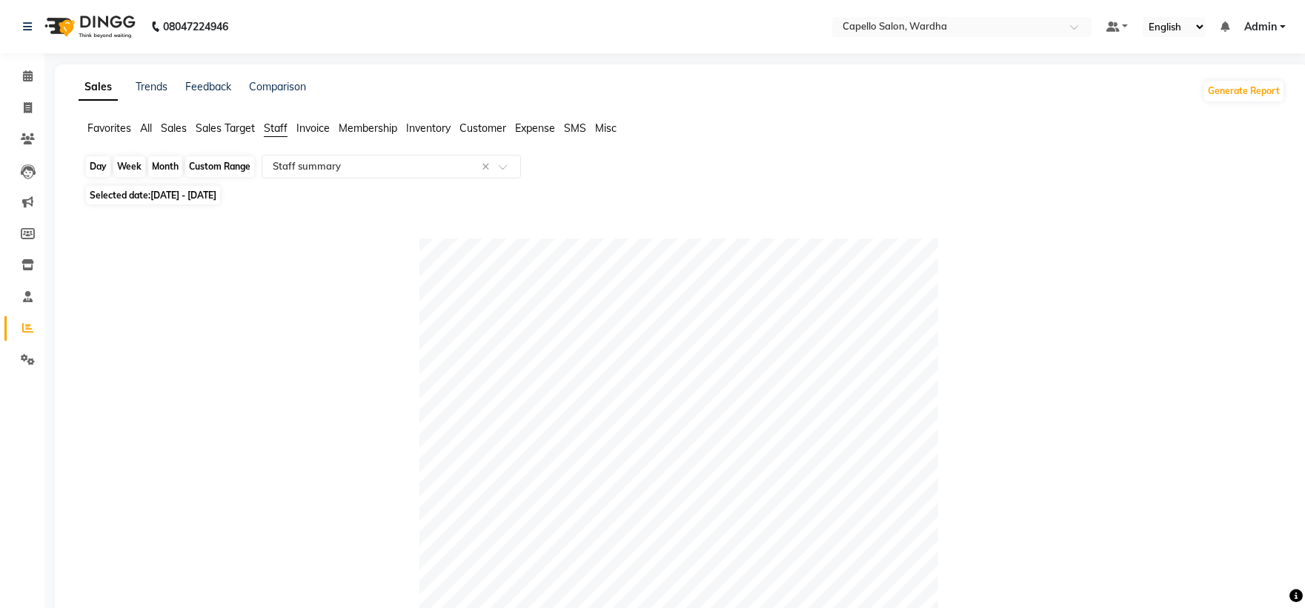
click at [162, 161] on div "Month" at bounding box center [165, 166] width 34 height 21
select select "5"
select select "2025"
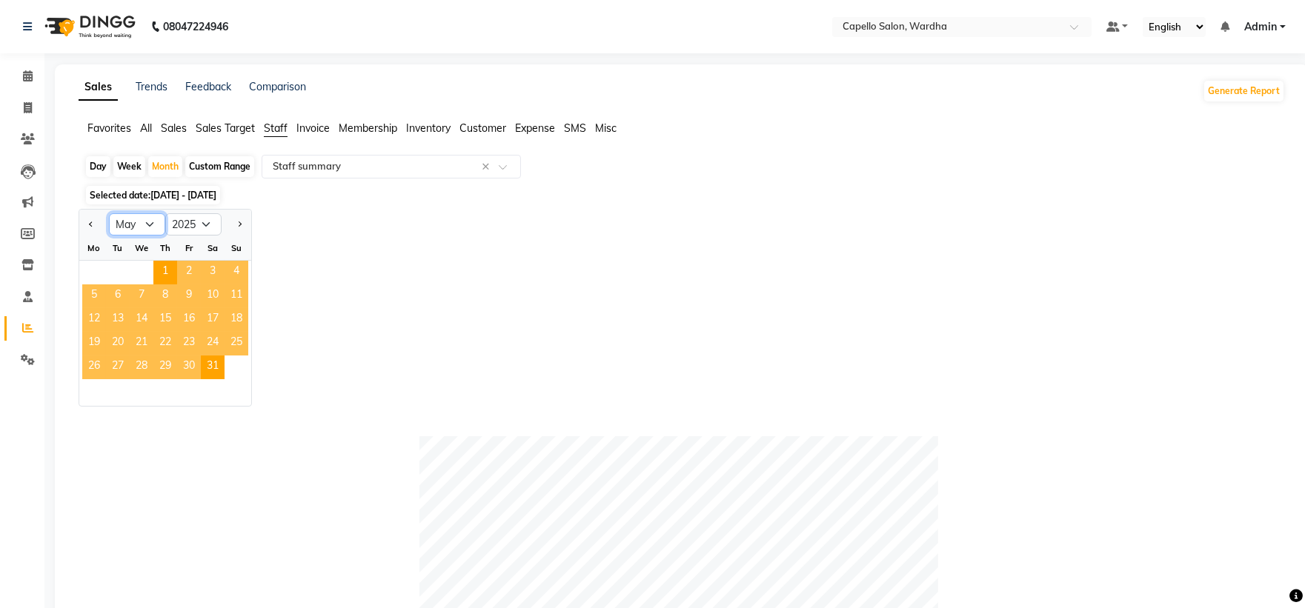
click at [147, 223] on select "Jan Feb Mar Apr May Jun Jul Aug Sep Oct Nov Dec" at bounding box center [137, 224] width 56 height 22
select select "4"
click at [109, 213] on select "Jan Feb Mar Apr May Jun Jul Aug Sep Oct Nov Dec" at bounding box center [137, 224] width 56 height 22
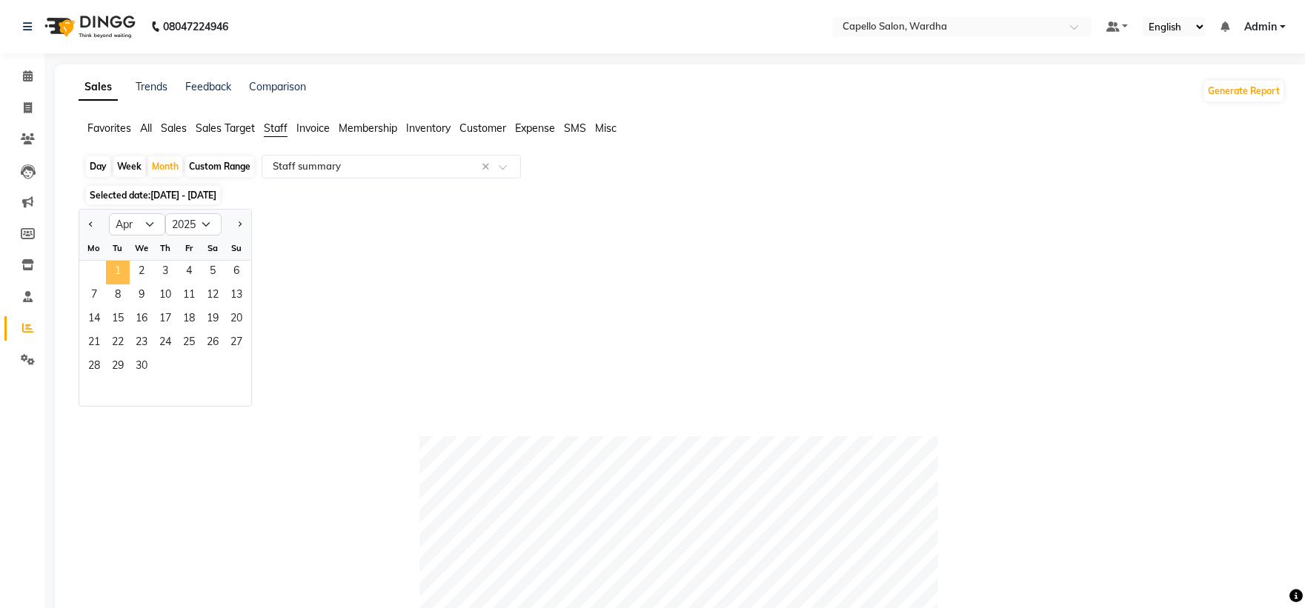
click at [109, 265] on span "1" at bounding box center [118, 273] width 24 height 24
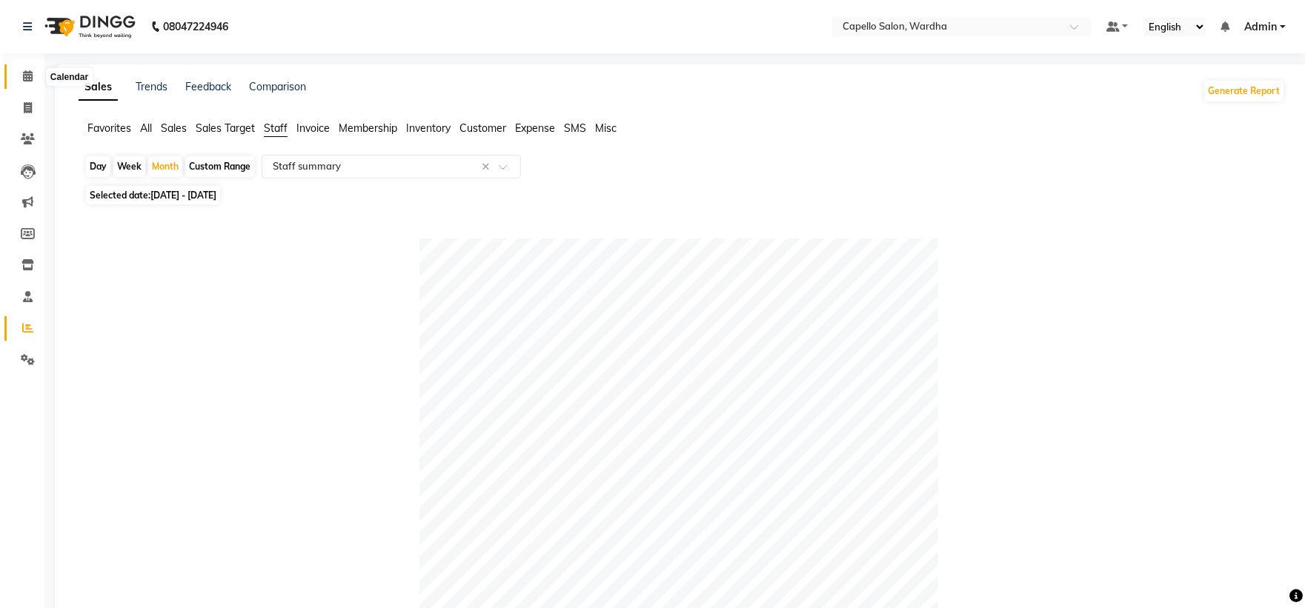
click at [30, 70] on span at bounding box center [28, 76] width 26 height 17
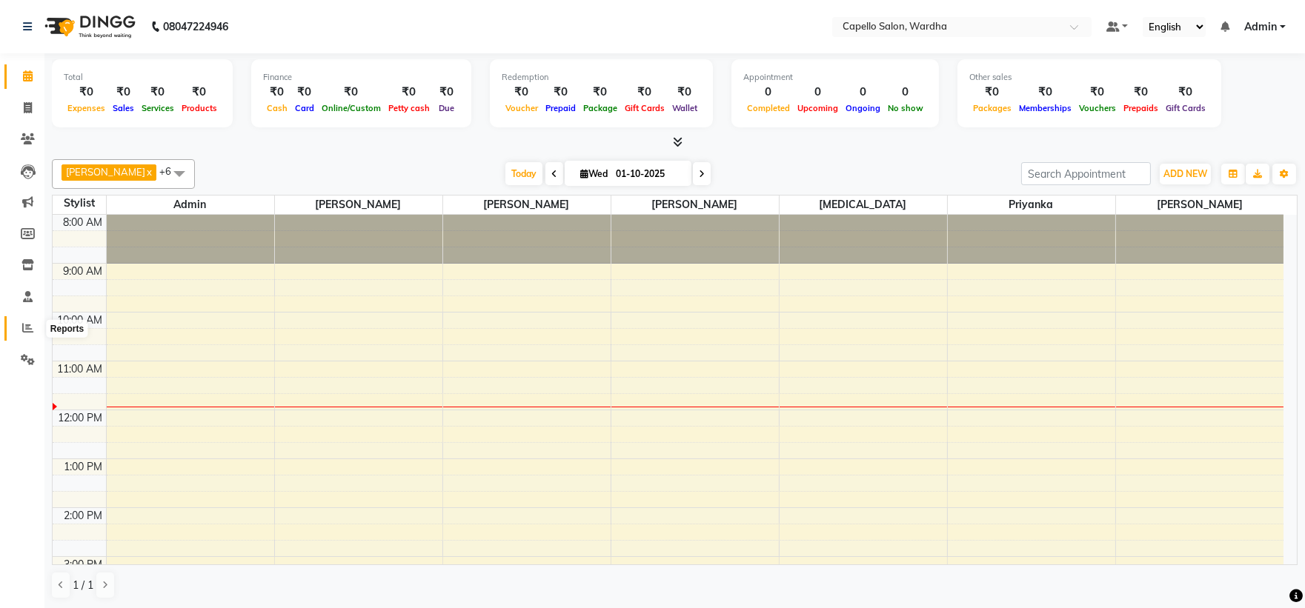
click at [22, 333] on icon at bounding box center [27, 327] width 11 height 11
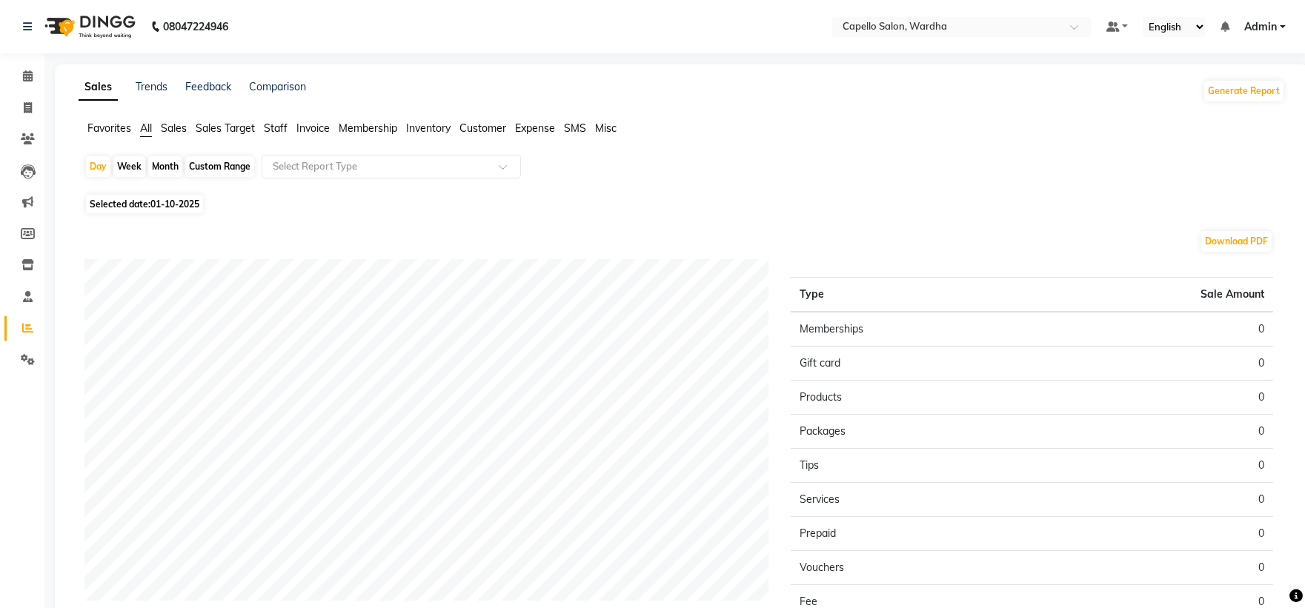
click at [166, 165] on div "Month" at bounding box center [165, 166] width 34 height 21
select select "10"
select select "2025"
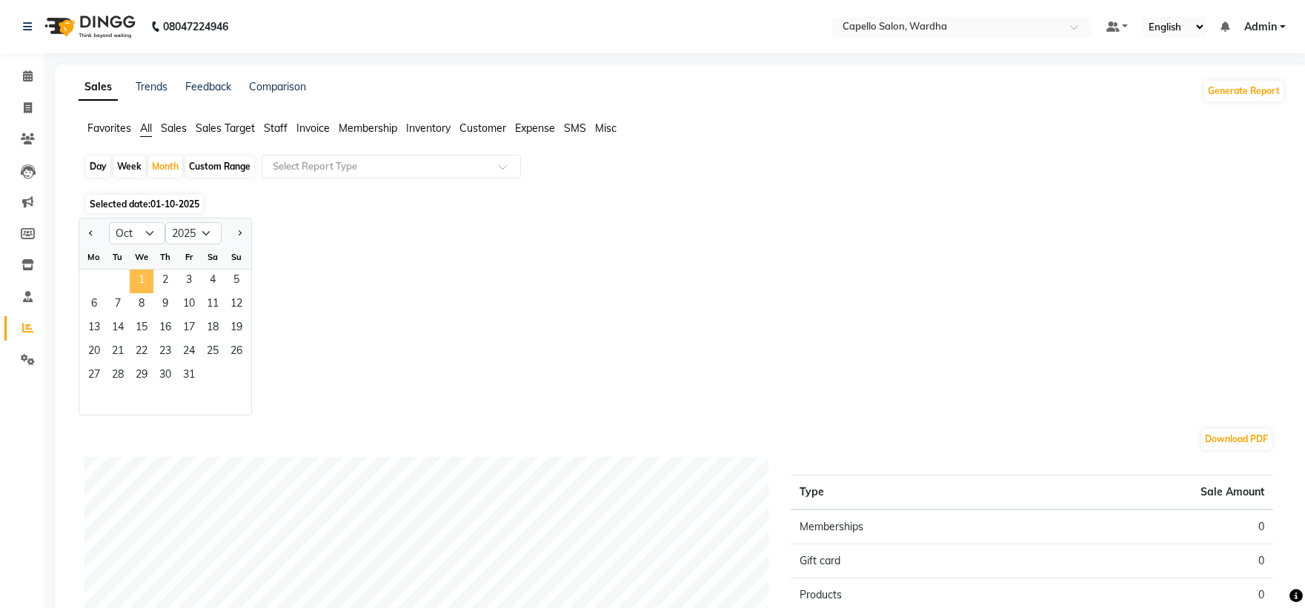
click at [141, 280] on span "1" at bounding box center [142, 282] width 24 height 24
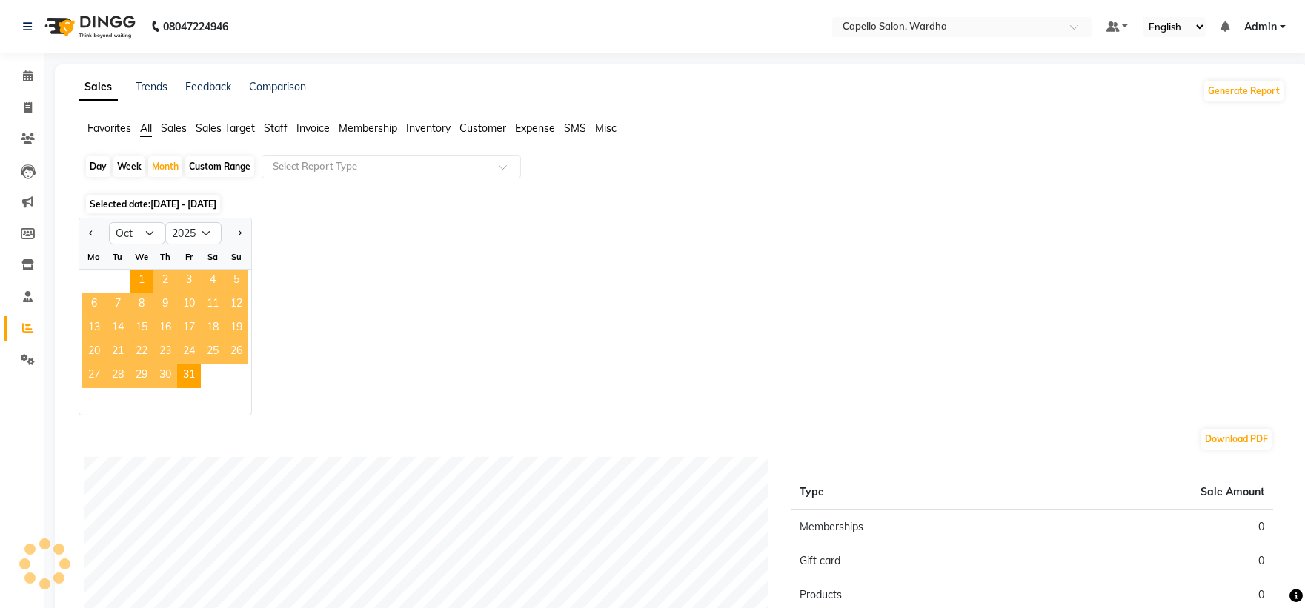
click at [282, 126] on span "Staff" at bounding box center [276, 128] width 24 height 13
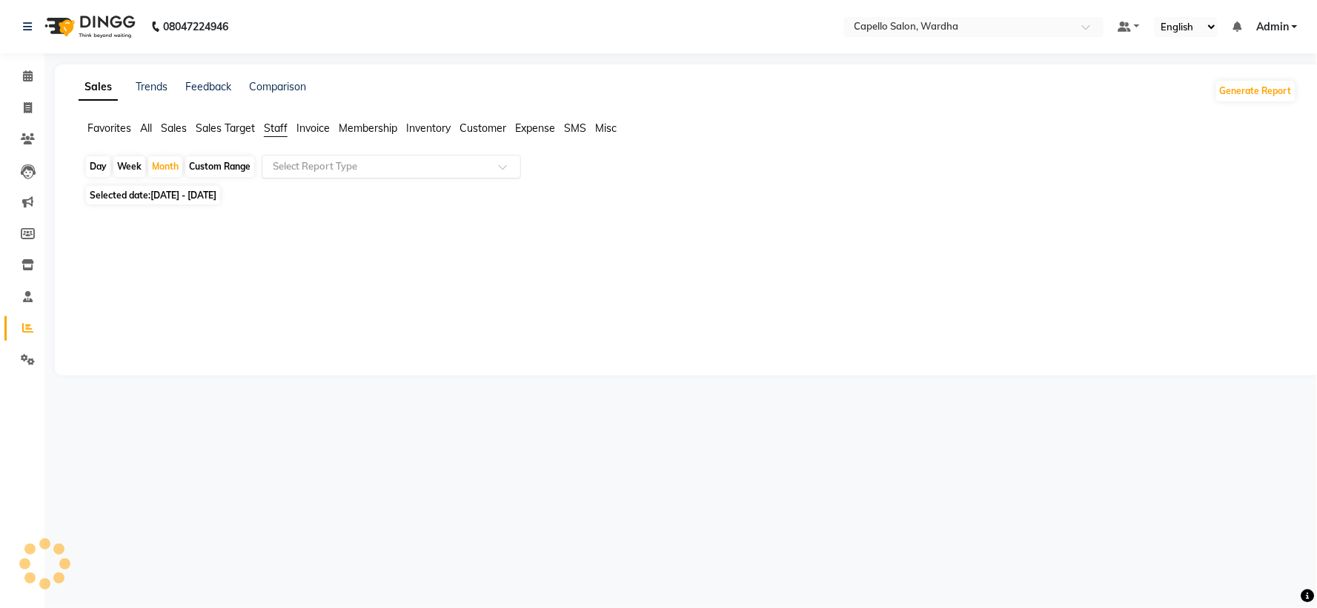
click at [309, 165] on input "text" at bounding box center [376, 166] width 213 height 15
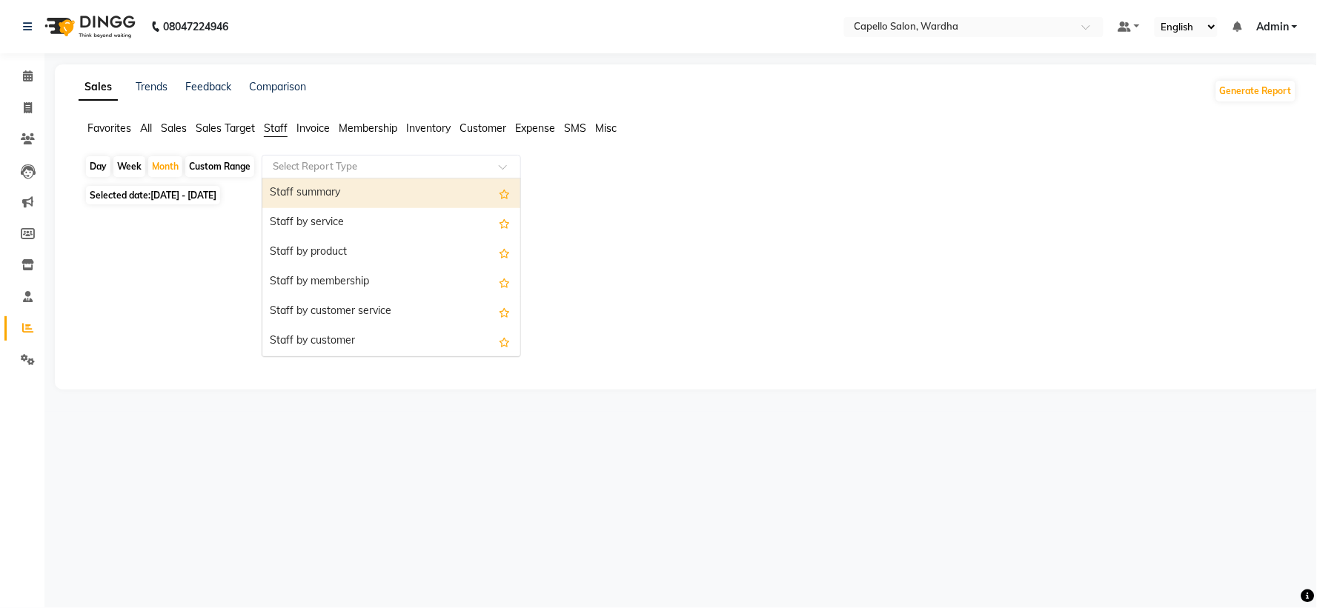
click at [317, 196] on div "Staff summary" at bounding box center [391, 194] width 258 height 30
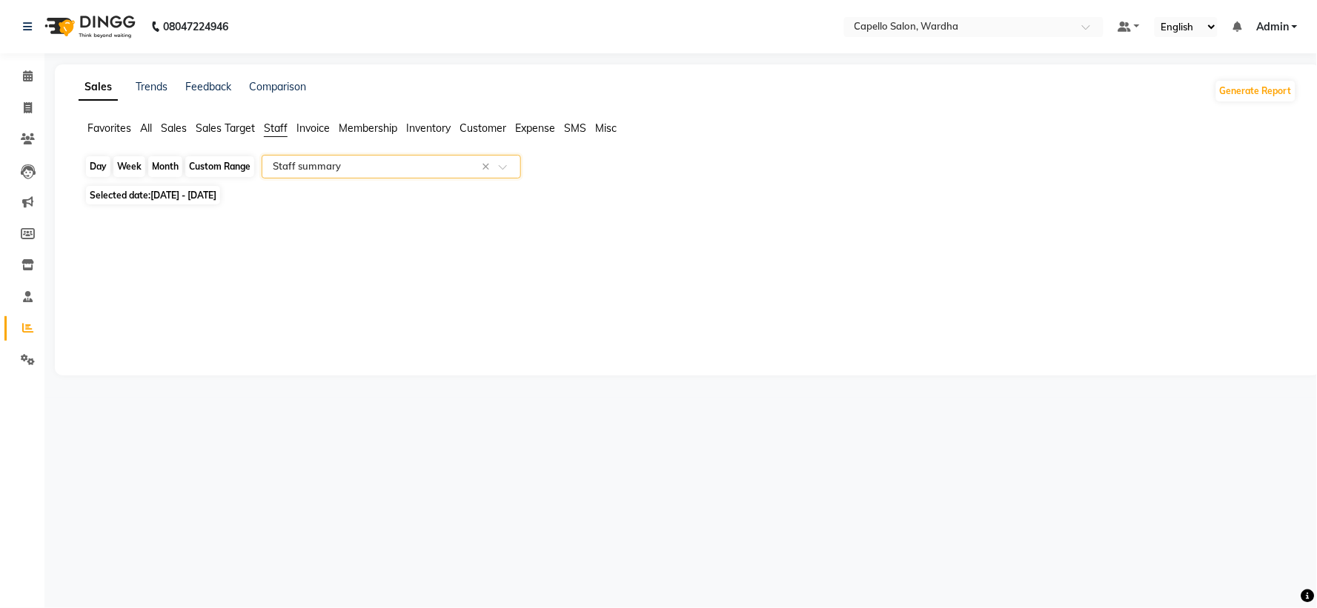
click at [159, 165] on div "Month" at bounding box center [165, 166] width 34 height 21
select select "10"
select select "2025"
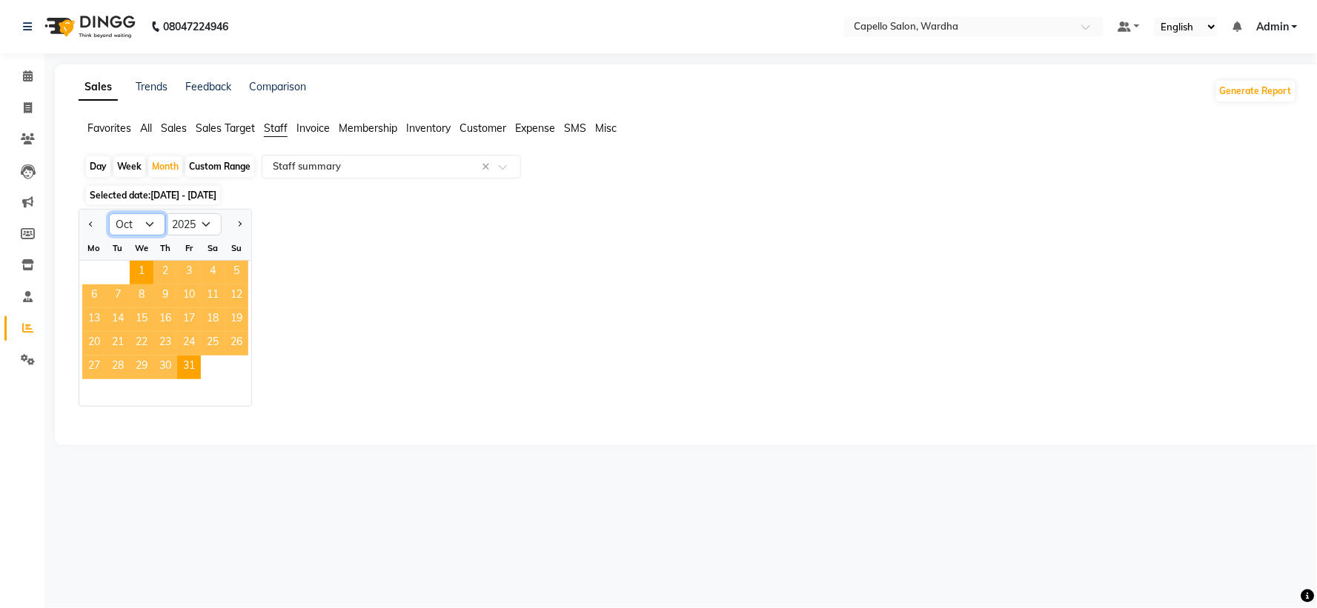
click at [122, 228] on select "Jan Feb Mar Apr May Jun Jul Aug Sep Oct Nov Dec" at bounding box center [137, 224] width 56 height 22
select select "9"
click at [109, 213] on select "Jan Feb Mar Apr May Jun Jul Aug Sep Oct Nov Dec" at bounding box center [137, 224] width 56 height 22
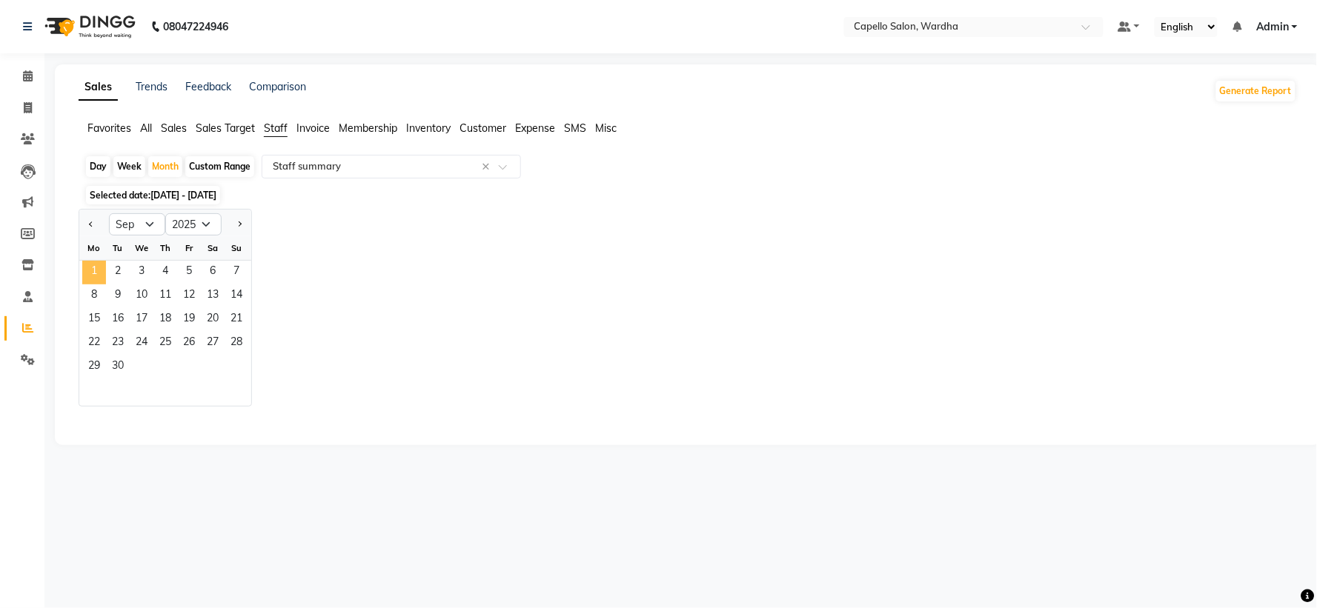
click at [92, 271] on span "1" at bounding box center [94, 273] width 24 height 24
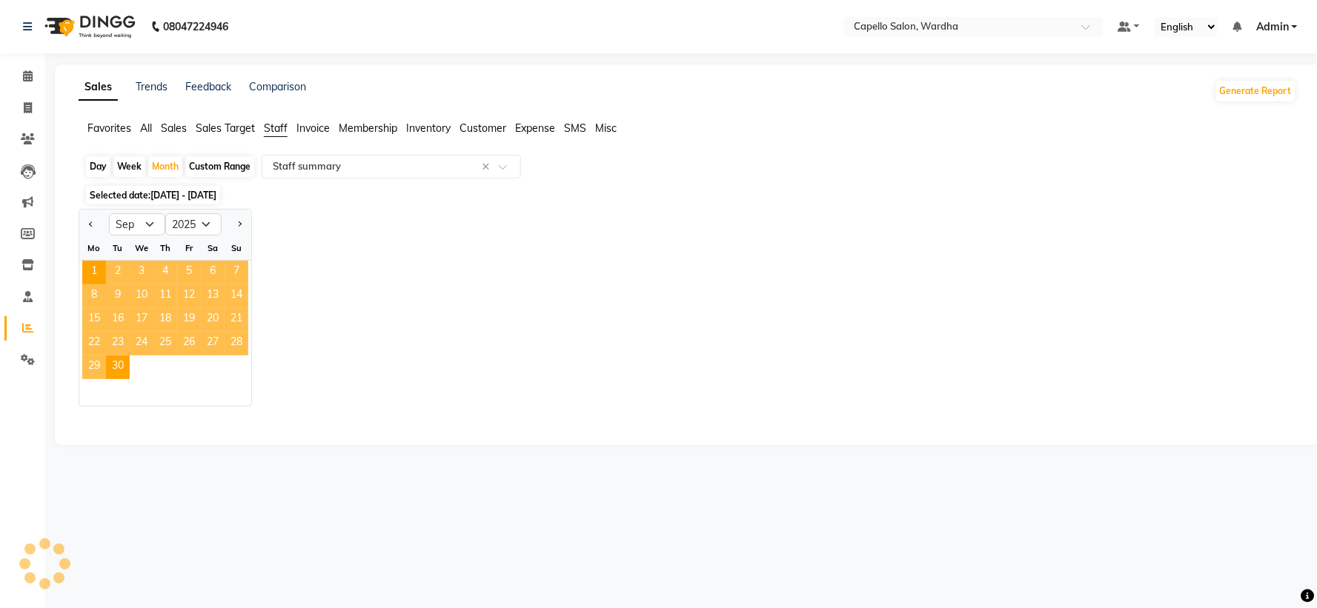
select select "full_report"
select select "csv"
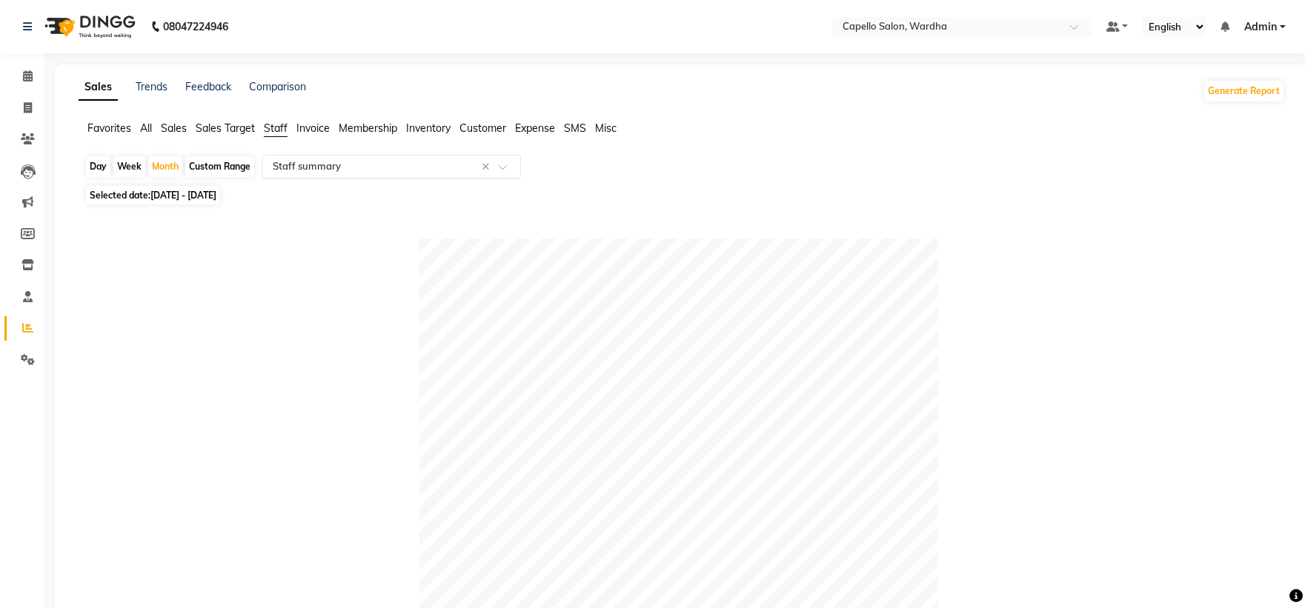
click at [316, 165] on input "text" at bounding box center [376, 166] width 213 height 15
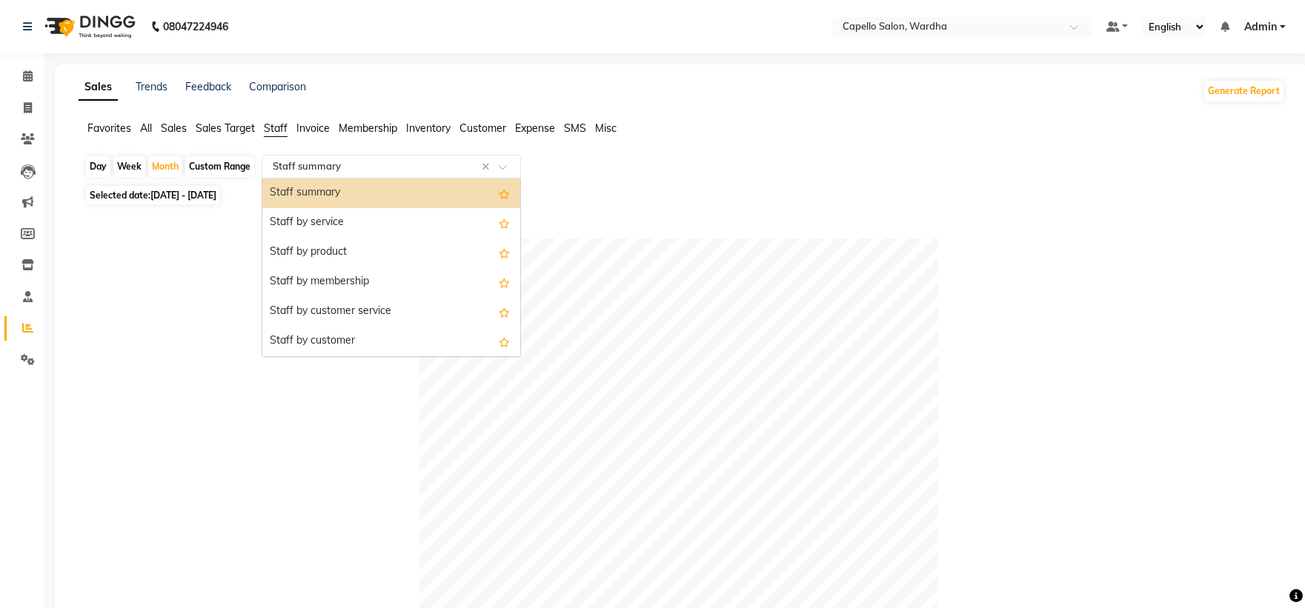
click at [322, 189] on div "Staff summary" at bounding box center [391, 194] width 258 height 30
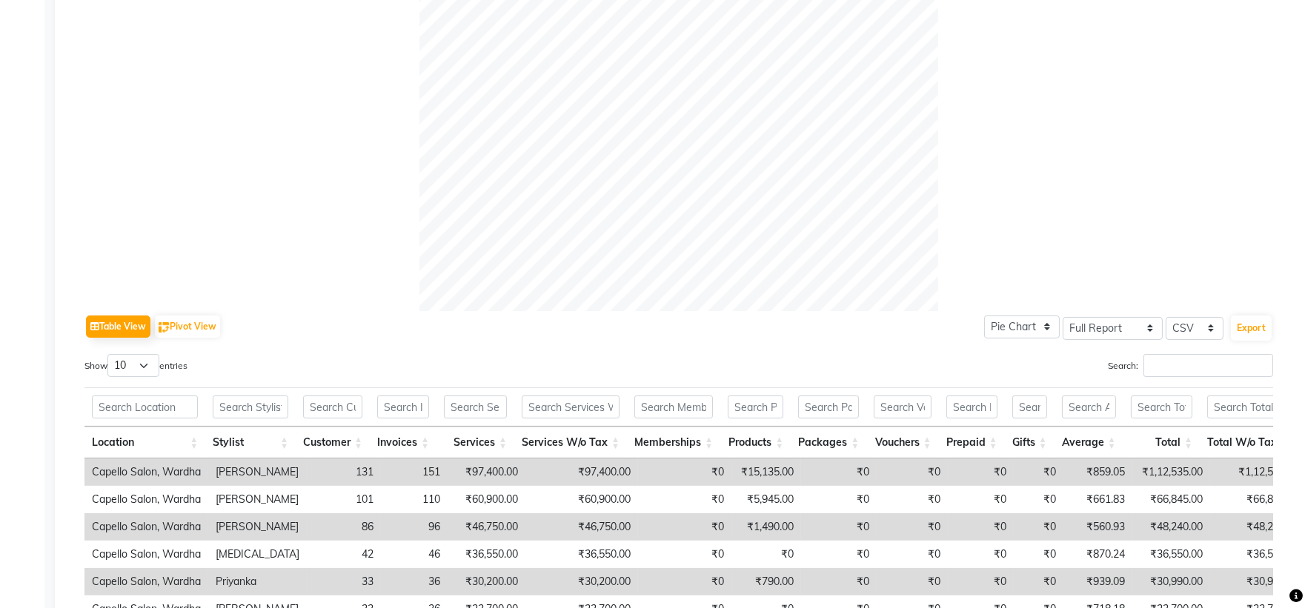
scroll to position [494, 0]
